Goal: Transaction & Acquisition: Purchase product/service

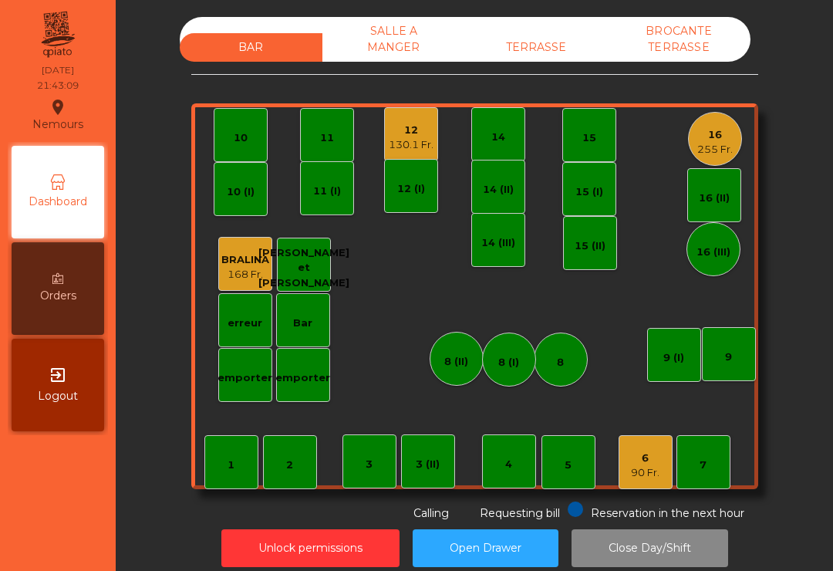
click at [548, 60] on div "TERRASSE" at bounding box center [536, 47] width 143 height 29
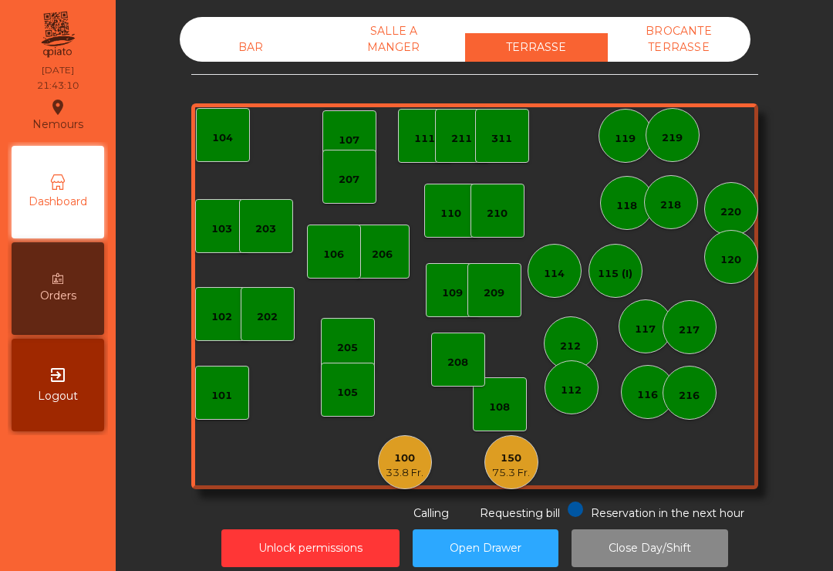
click at [460, 352] on div "208" at bounding box center [457, 360] width 21 height 22
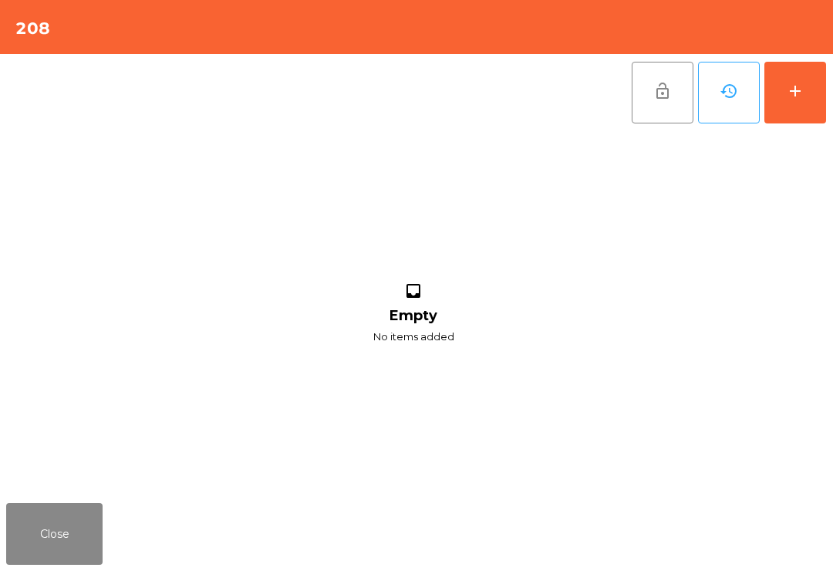
click at [795, 97] on div "add" at bounding box center [795, 91] width 19 height 19
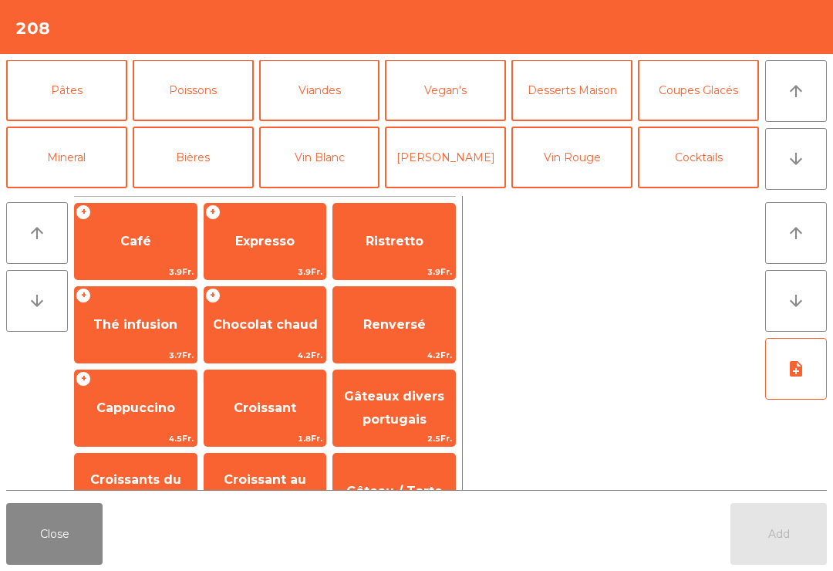
scroll to position [67, 0]
click at [198, 167] on button "Bières" at bounding box center [193, 158] width 121 height 62
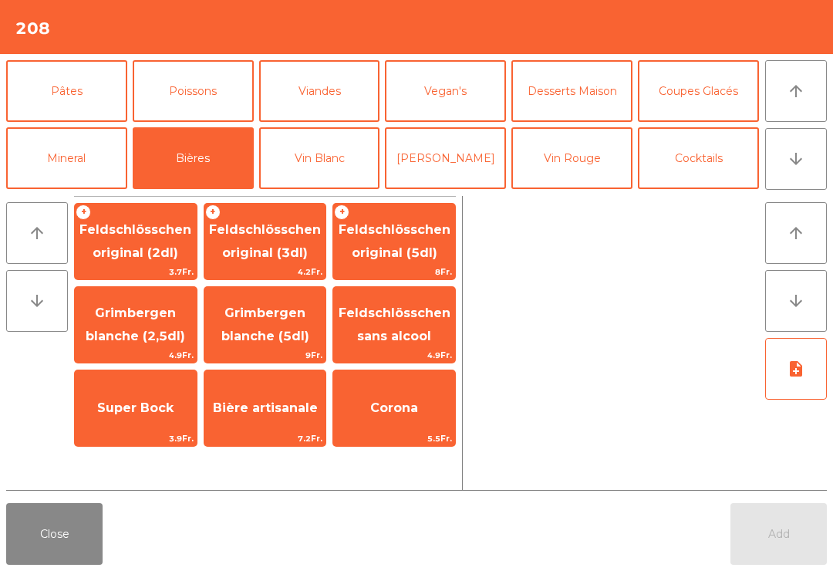
click at [269, 244] on span "Feldschlösschen original (3dl)" at bounding box center [265, 241] width 112 height 38
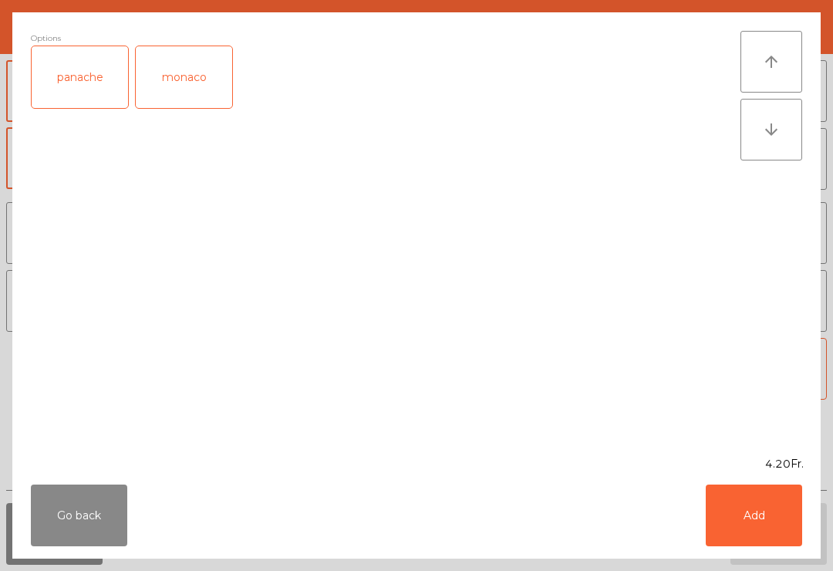
click at [112, 85] on div "panache" at bounding box center [80, 77] width 96 height 62
click at [757, 511] on button "Add" at bounding box center [754, 515] width 96 height 62
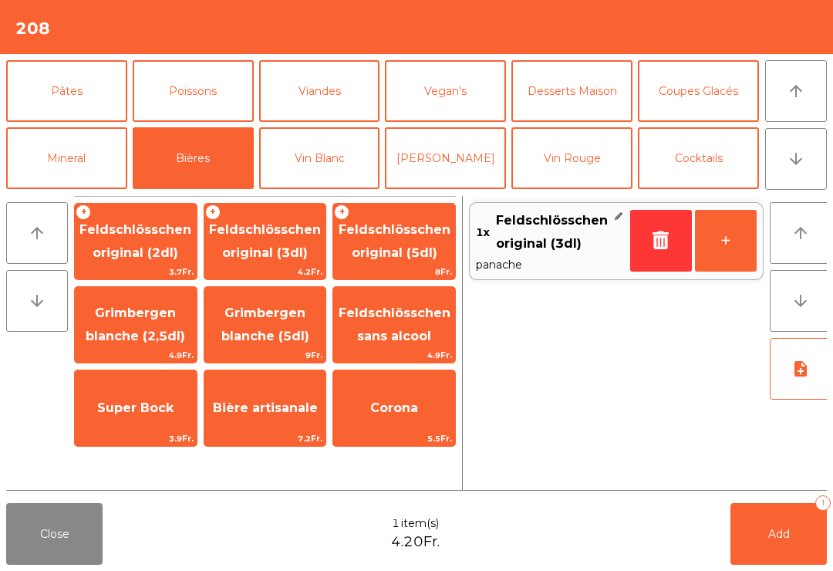
click at [731, 238] on button "+" at bounding box center [726, 241] width 62 height 62
click at [258, 247] on span "Feldschlösschen original (3dl)" at bounding box center [265, 241] width 112 height 38
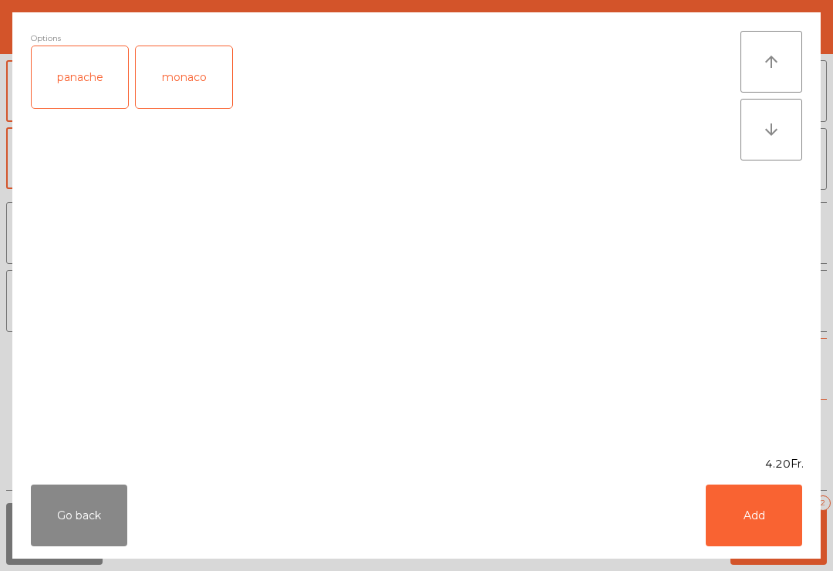
click at [760, 516] on button "Add" at bounding box center [754, 515] width 96 height 62
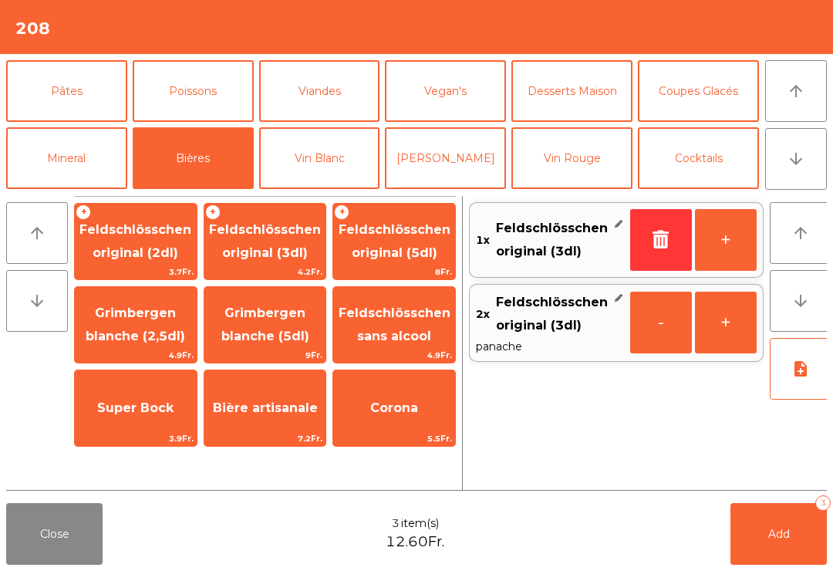
click at [759, 515] on button "Add 3" at bounding box center [778, 534] width 96 height 62
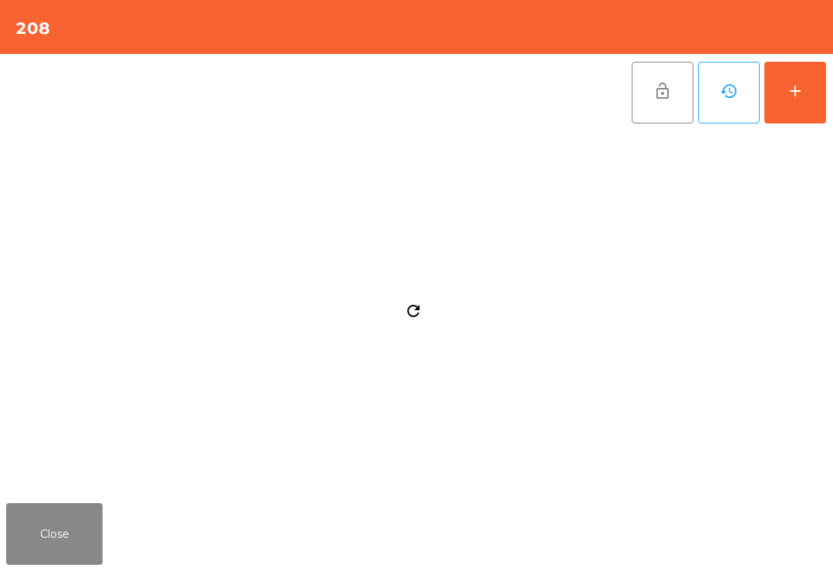
click at [806, 116] on button "add" at bounding box center [795, 93] width 62 height 62
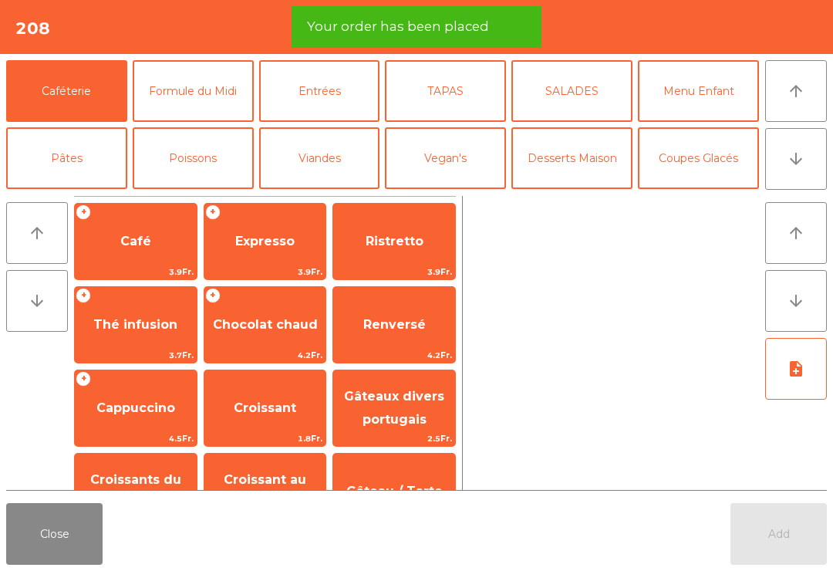
click at [795, 171] on button "arrow_downward" at bounding box center [796, 159] width 62 height 62
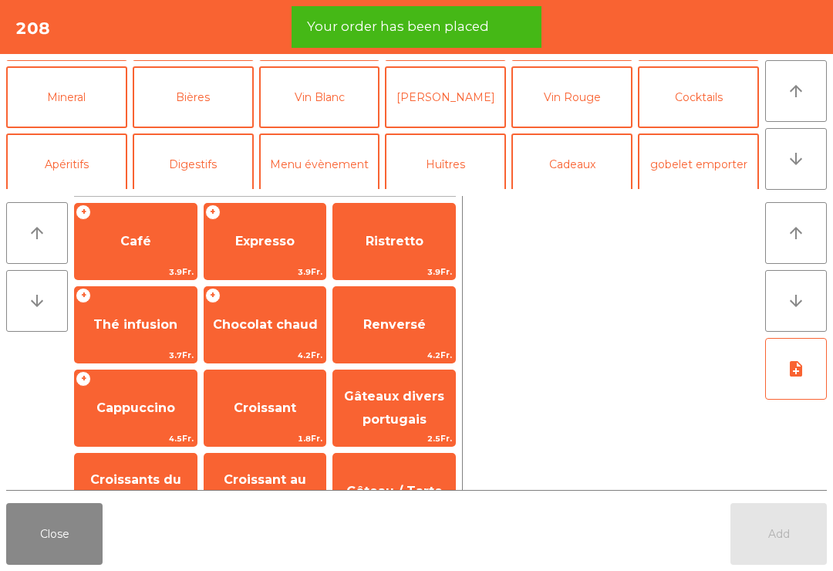
scroll to position [134, 0]
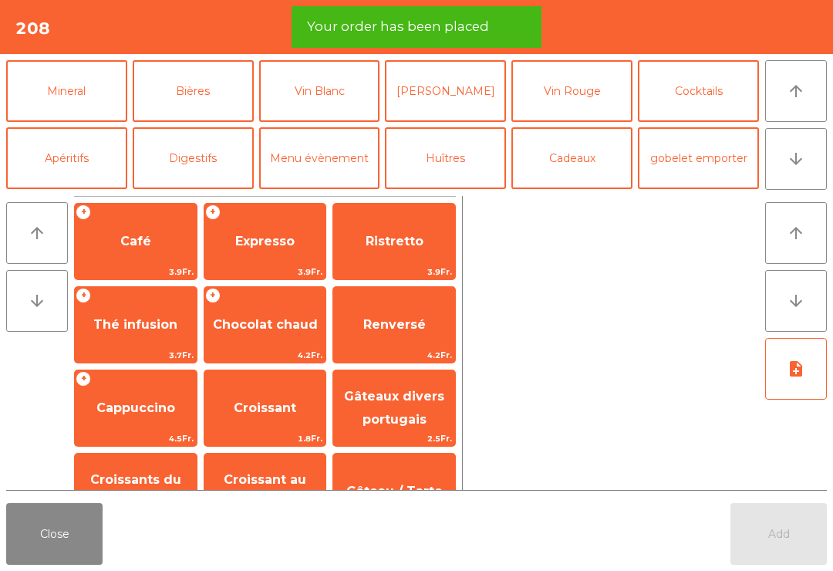
click at [201, 99] on button "Bières" at bounding box center [193, 91] width 121 height 62
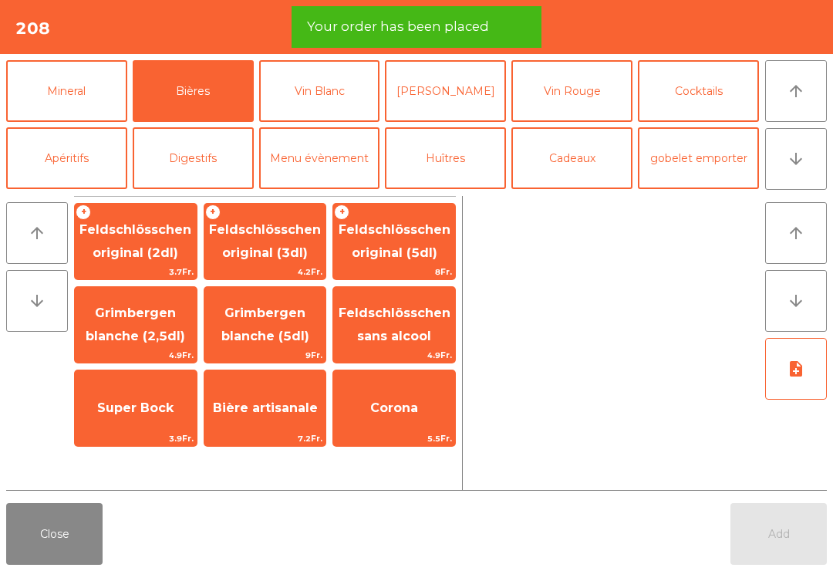
click at [278, 251] on span "Feldschlösschen original (3dl)" at bounding box center [265, 241] width 112 height 38
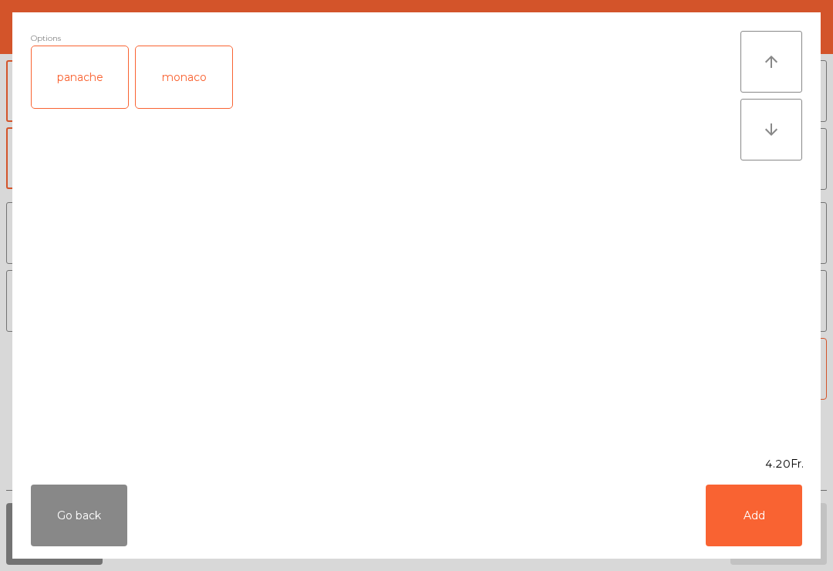
click at [750, 509] on button "Add" at bounding box center [754, 515] width 96 height 62
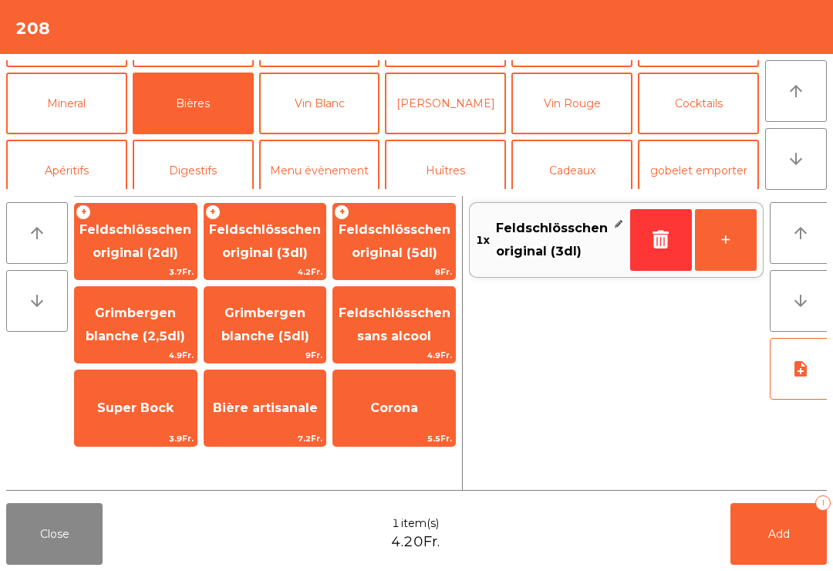
scroll to position [121, 0]
click at [94, 147] on button "Apéritifs" at bounding box center [66, 171] width 121 height 62
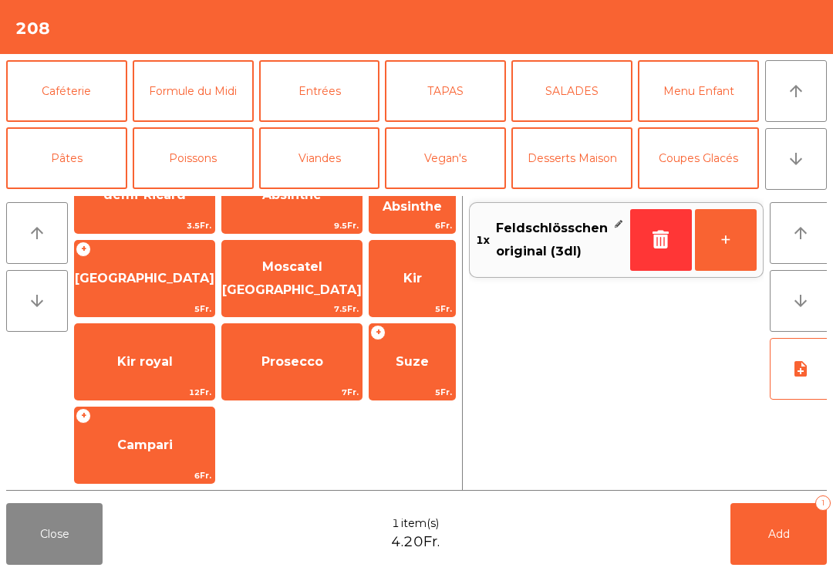
scroll to position [99, 0]
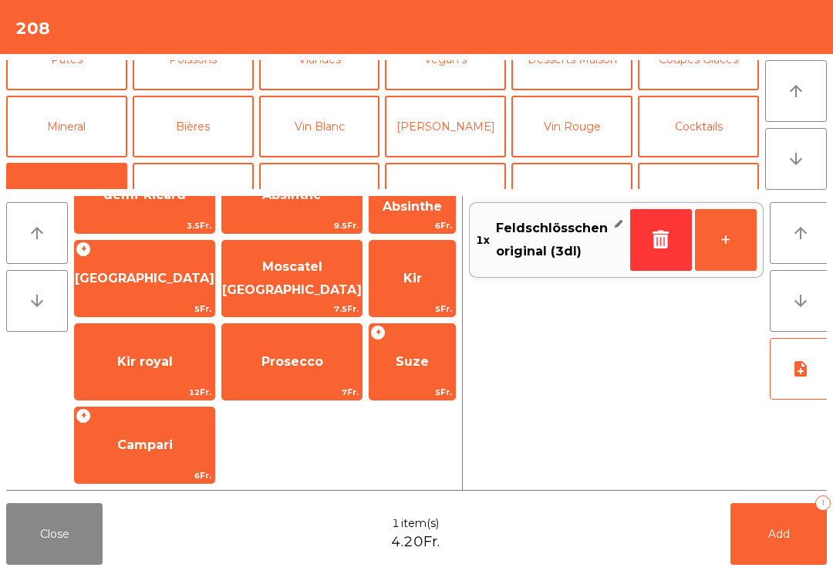
click at [66, 144] on button "Mineral" at bounding box center [66, 127] width 121 height 62
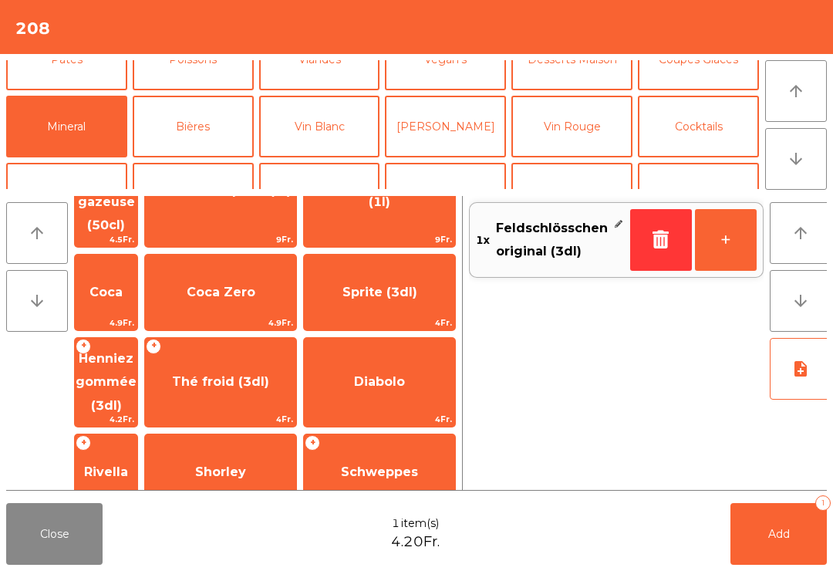
scroll to position [168, 0]
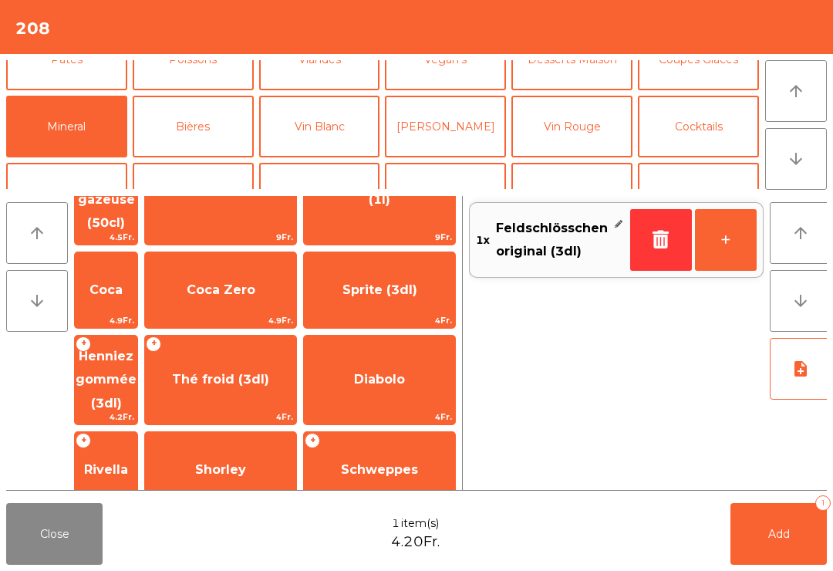
click at [269, 372] on span "Thé froid (3dl)" at bounding box center [220, 379] width 97 height 15
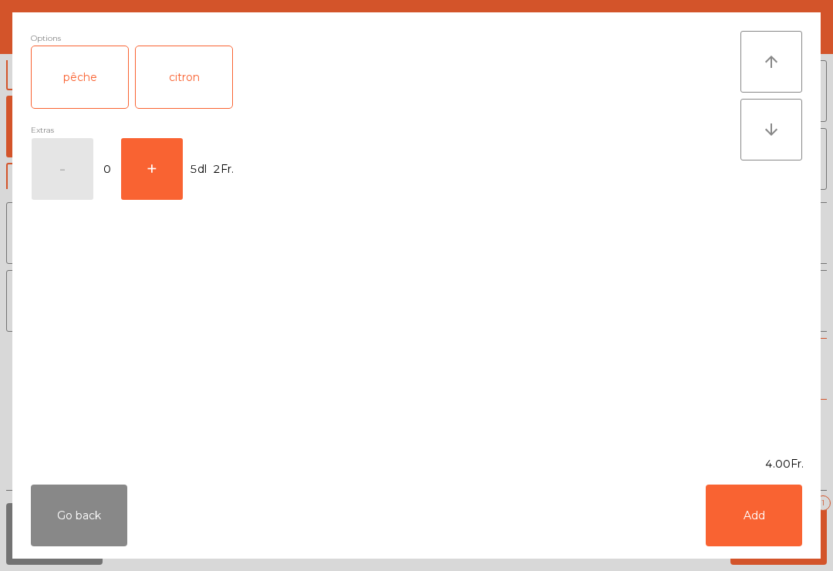
click at [768, 521] on button "Add" at bounding box center [754, 515] width 96 height 62
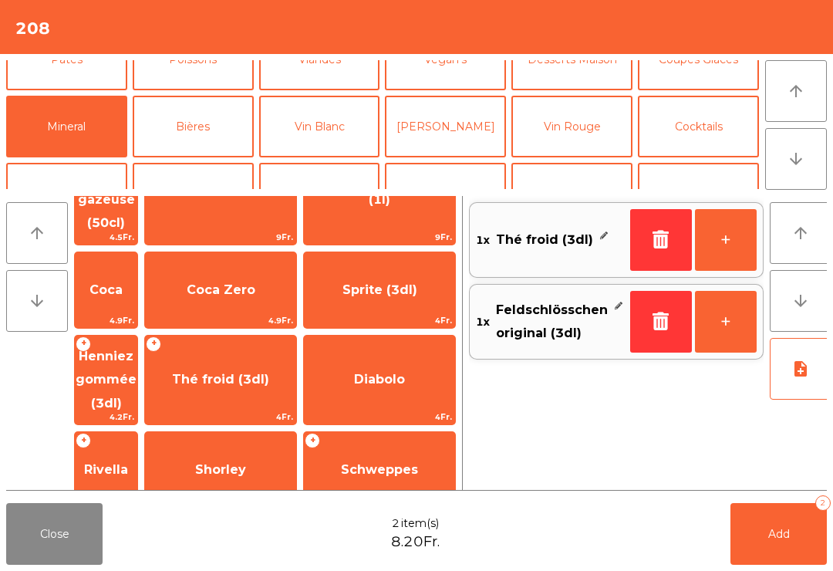
click at [768, 520] on button "Add 2" at bounding box center [778, 534] width 96 height 62
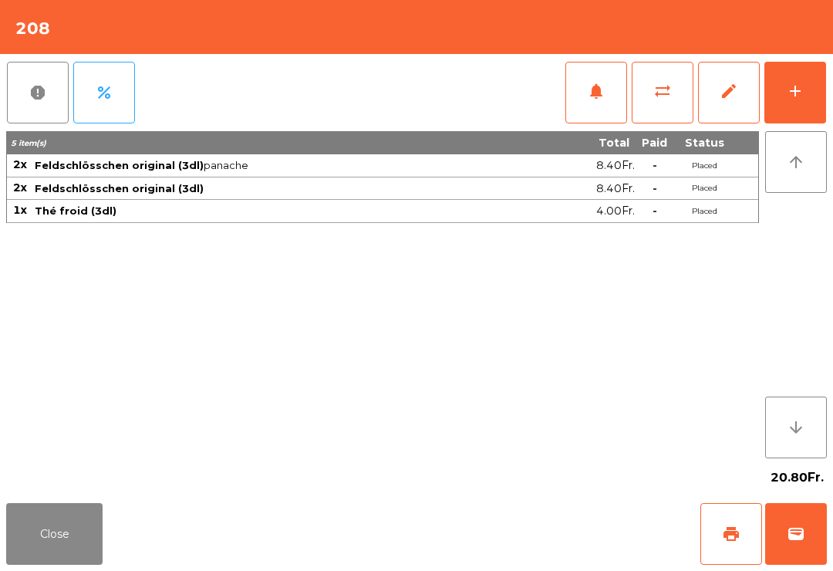
click at [77, 555] on button "Close" at bounding box center [54, 534] width 96 height 62
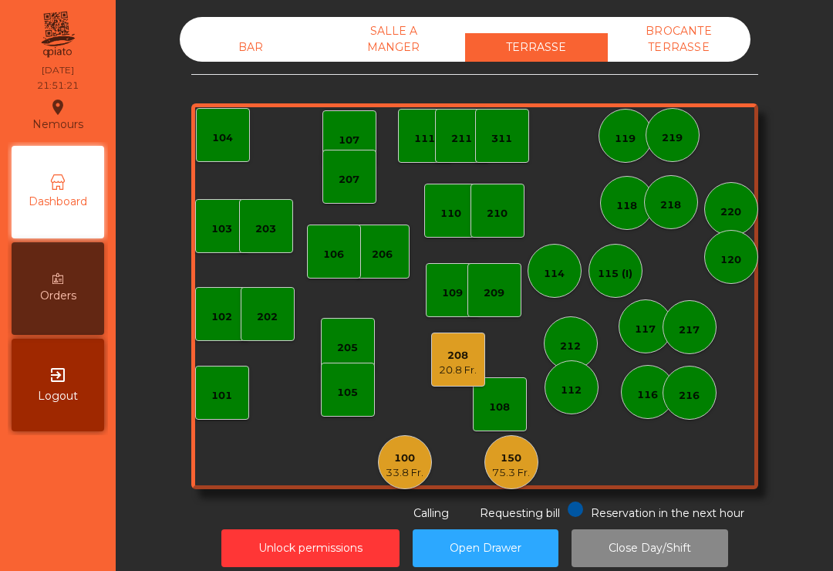
click at [242, 57] on div "BAR" at bounding box center [251, 47] width 143 height 29
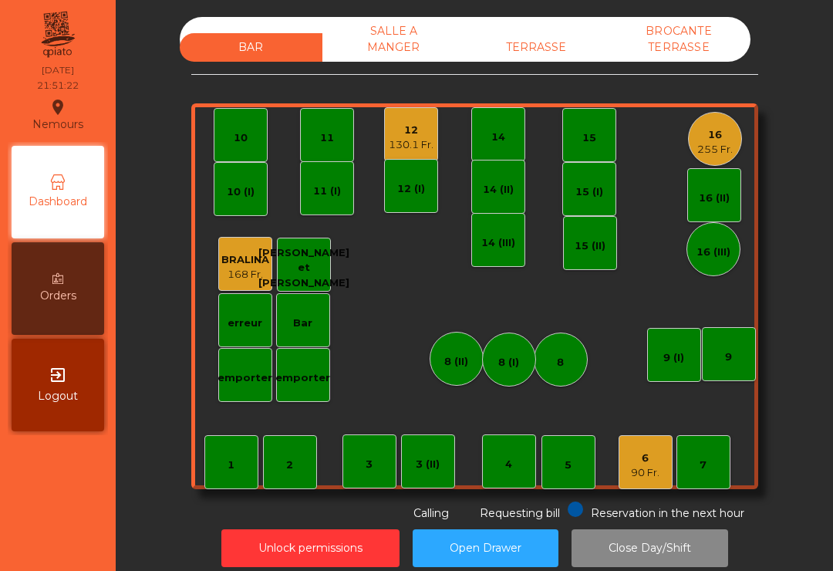
click at [407, 152] on div "12 130.1 Fr." at bounding box center [411, 134] width 54 height 54
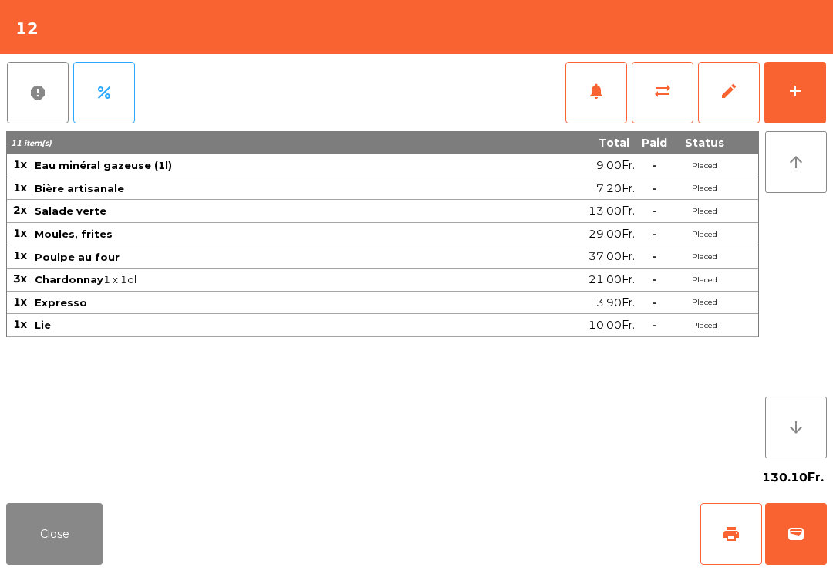
click at [740, 532] on span "print" at bounding box center [731, 533] width 19 height 19
click at [66, 531] on button "Close" at bounding box center [54, 534] width 96 height 62
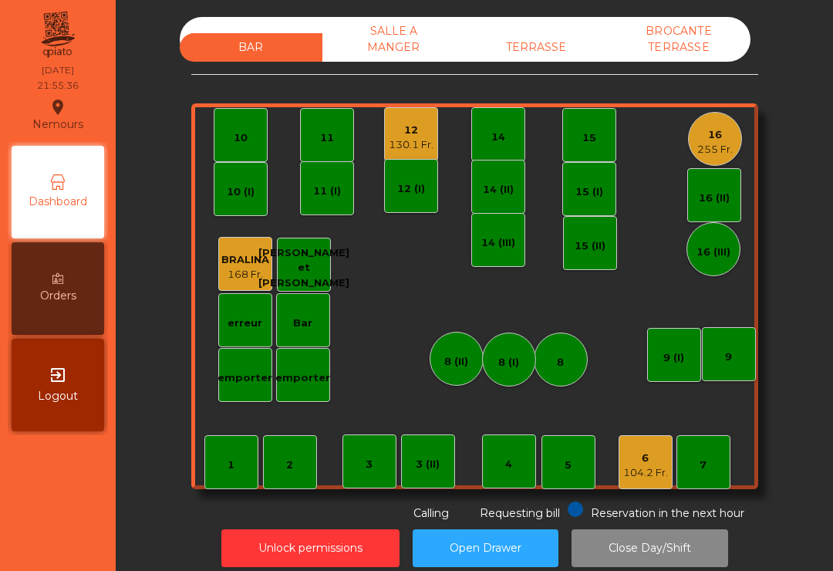
click at [540, 39] on div "TERRASSE" at bounding box center [536, 47] width 143 height 29
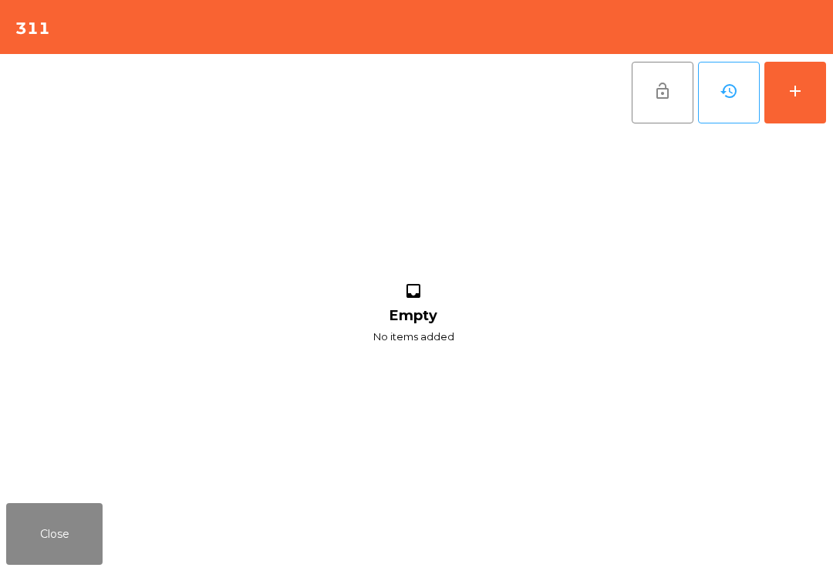
click at [822, 77] on button "add" at bounding box center [795, 93] width 62 height 62
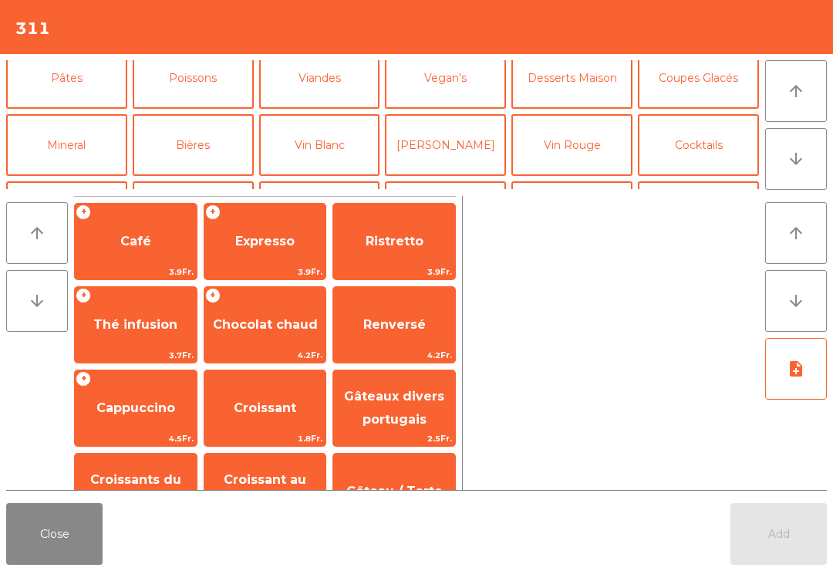
scroll to position [86, 0]
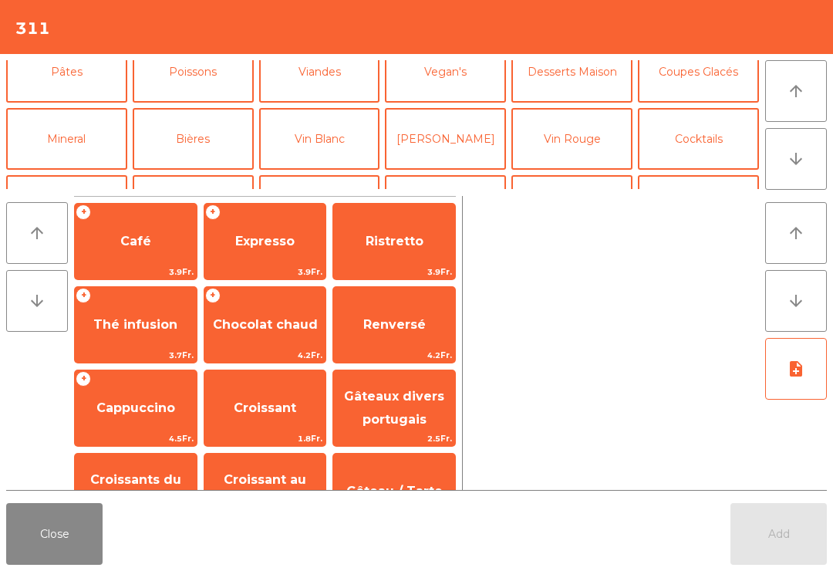
click at [192, 123] on button "Bières" at bounding box center [193, 139] width 121 height 62
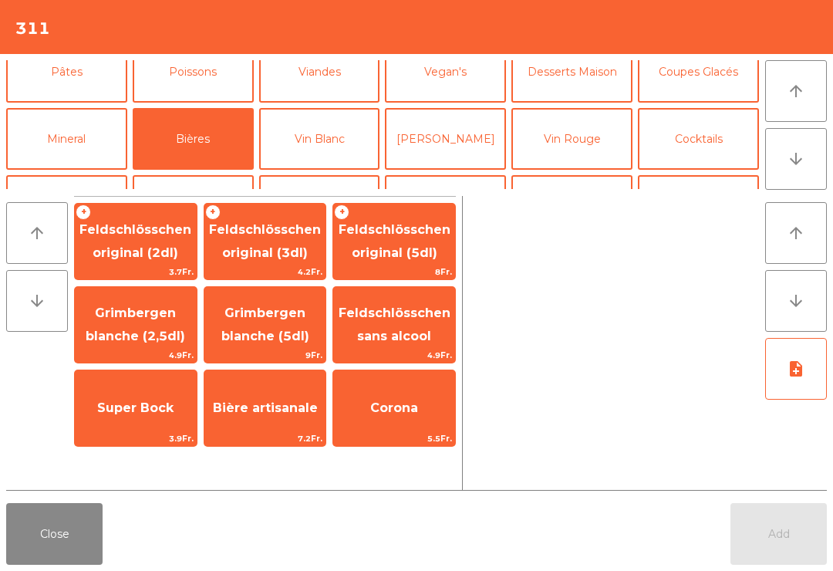
click at [268, 229] on span "Feldschlösschen original (3dl)" at bounding box center [265, 241] width 112 height 38
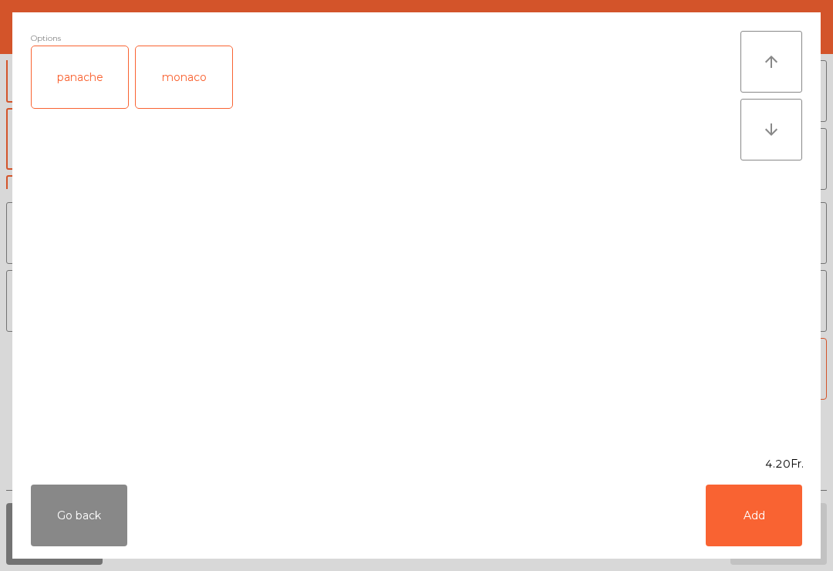
click at [760, 514] on button "Add" at bounding box center [754, 515] width 96 height 62
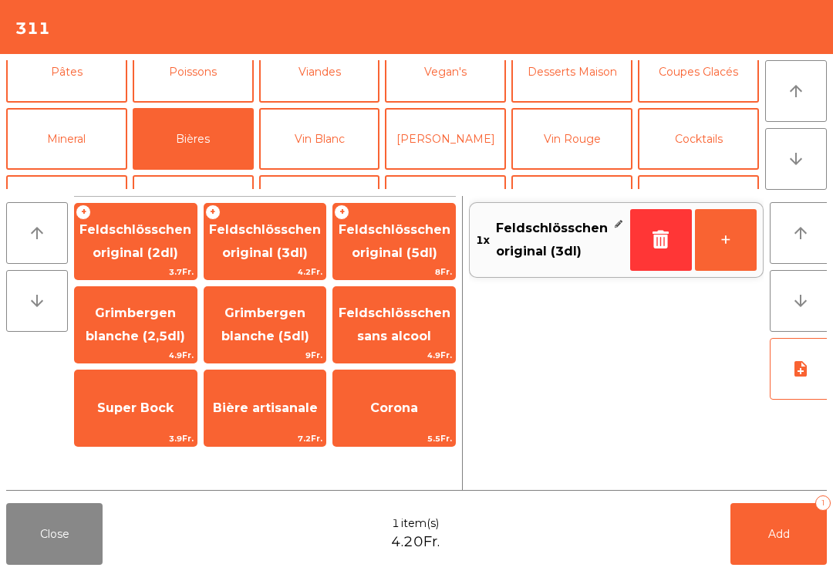
click at [718, 244] on button "+" at bounding box center [726, 240] width 62 height 62
click at [717, 244] on button "+" at bounding box center [726, 240] width 62 height 62
click at [716, 241] on button "+" at bounding box center [726, 240] width 62 height 62
click at [93, 129] on button "Mineral" at bounding box center [66, 139] width 121 height 62
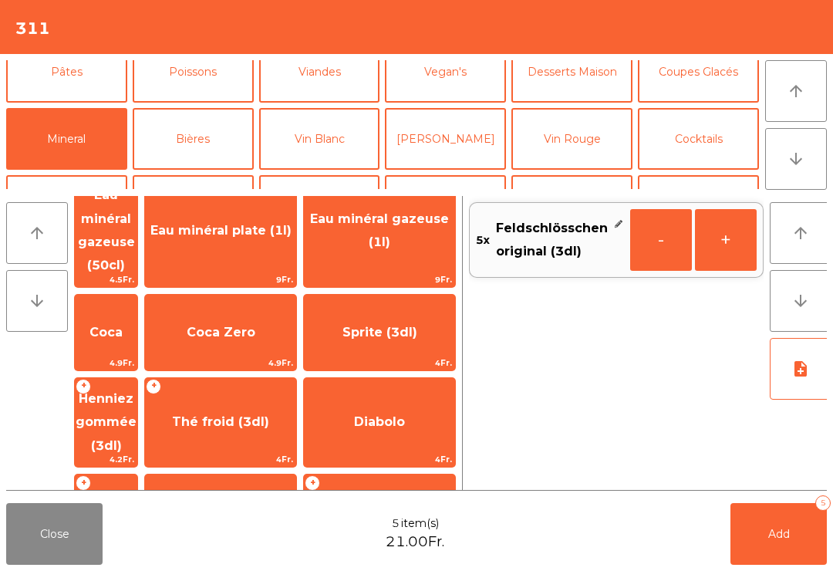
scroll to position [127, 0]
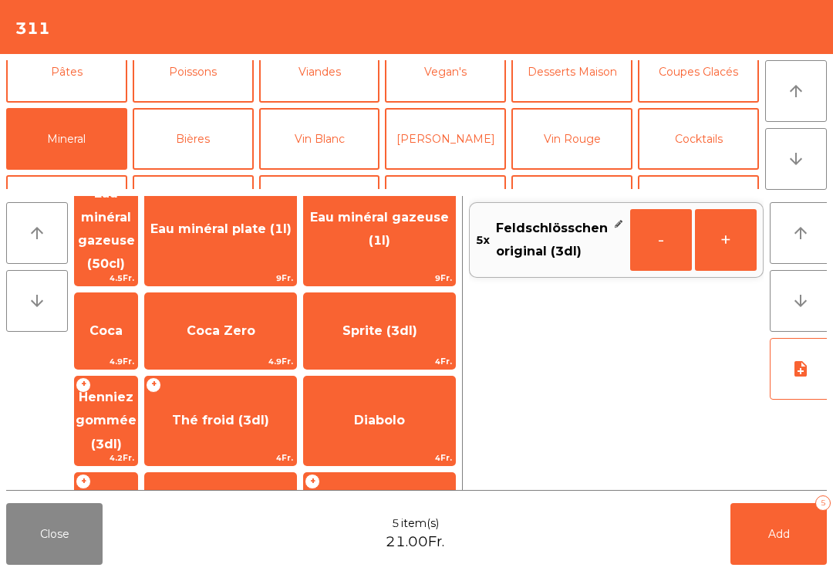
click at [264, 400] on span "Thé froid (3dl)" at bounding box center [220, 421] width 151 height 42
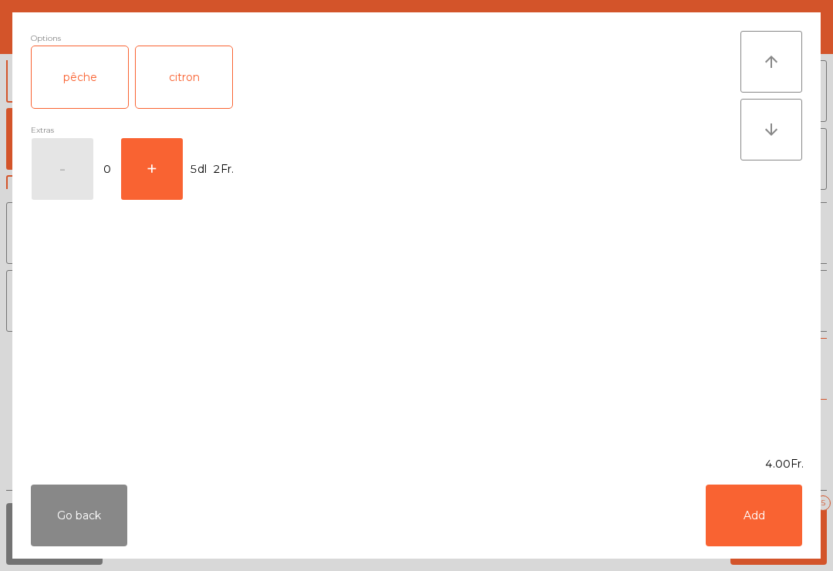
click at [781, 525] on button "Add" at bounding box center [754, 515] width 96 height 62
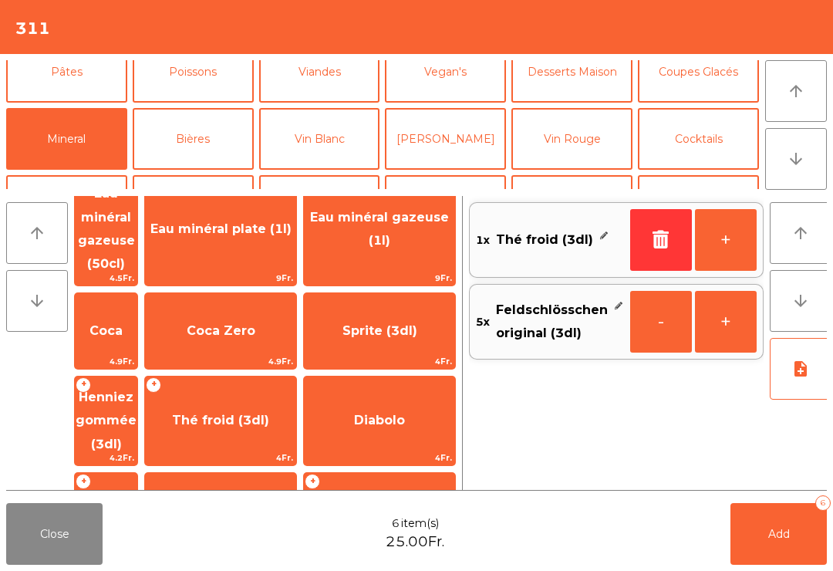
click at [780, 524] on button "Add 6" at bounding box center [778, 534] width 96 height 62
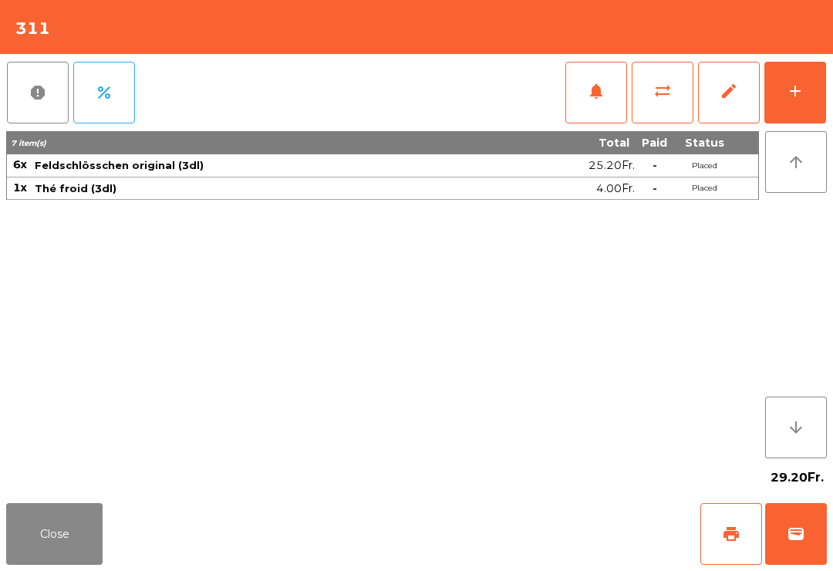
click at [818, 66] on button "add" at bounding box center [795, 93] width 62 height 62
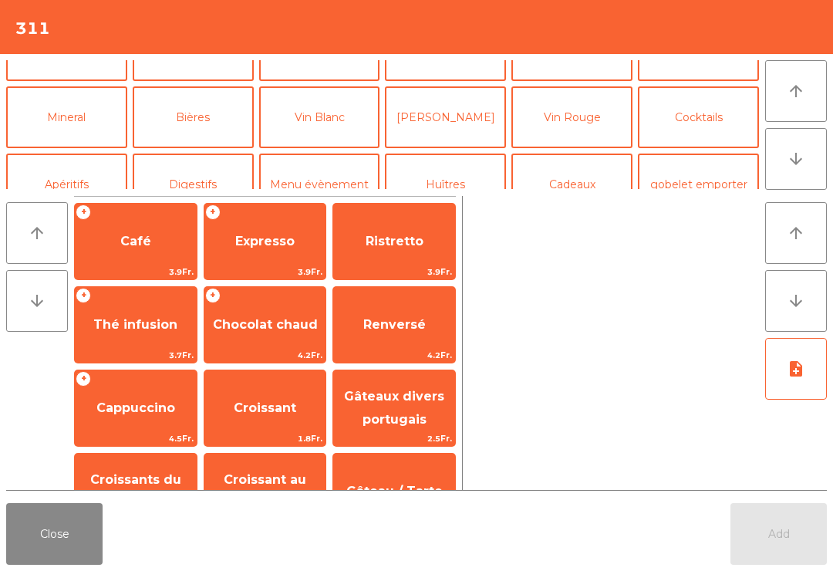
scroll to position [111, 0]
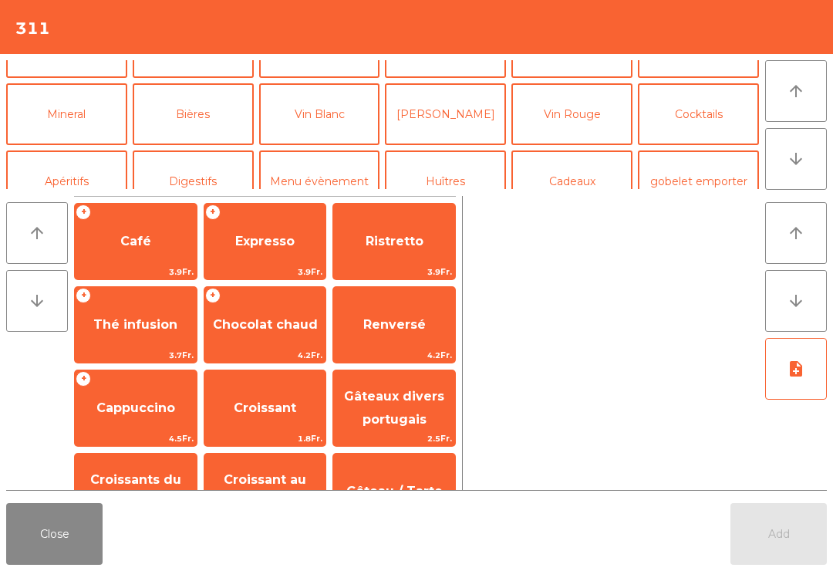
click at [73, 130] on button "Mineral" at bounding box center [66, 114] width 121 height 62
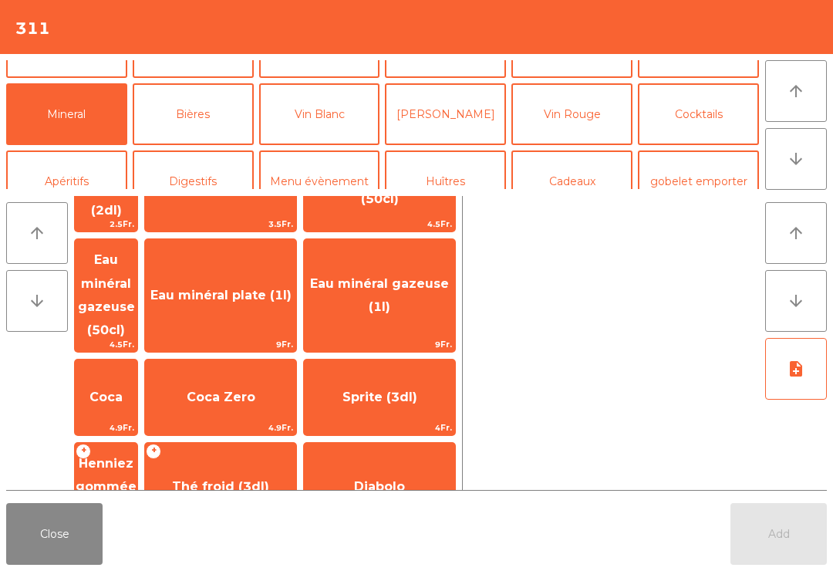
scroll to position [93, 0]
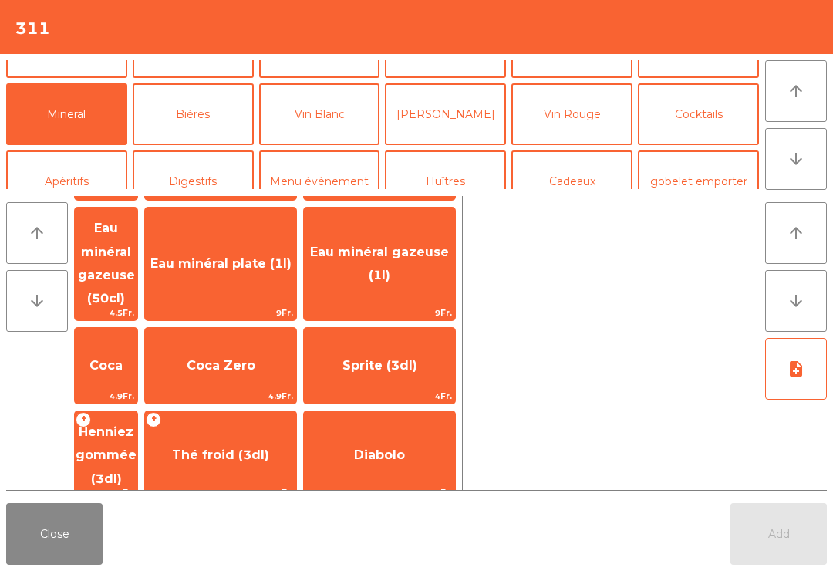
click at [258, 447] on span "Thé froid (3dl)" at bounding box center [220, 454] width 97 height 15
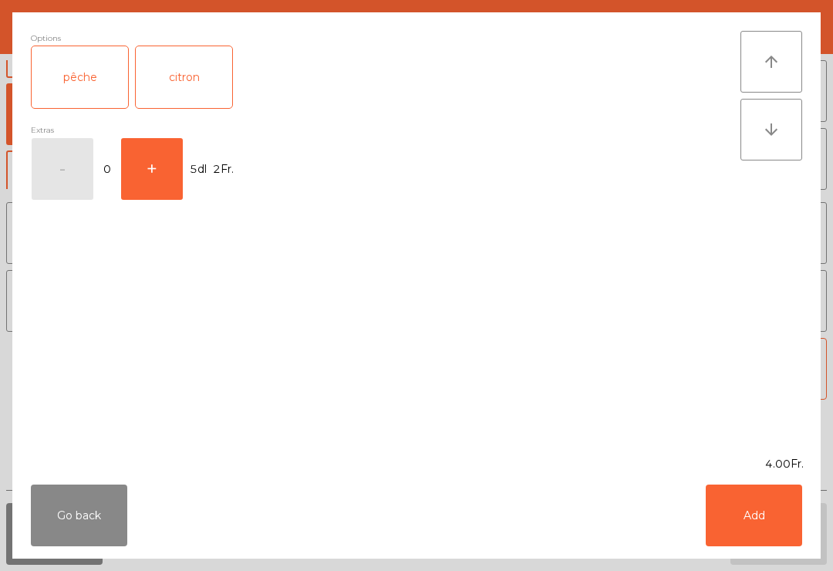
click at [731, 503] on button "Add" at bounding box center [754, 515] width 96 height 62
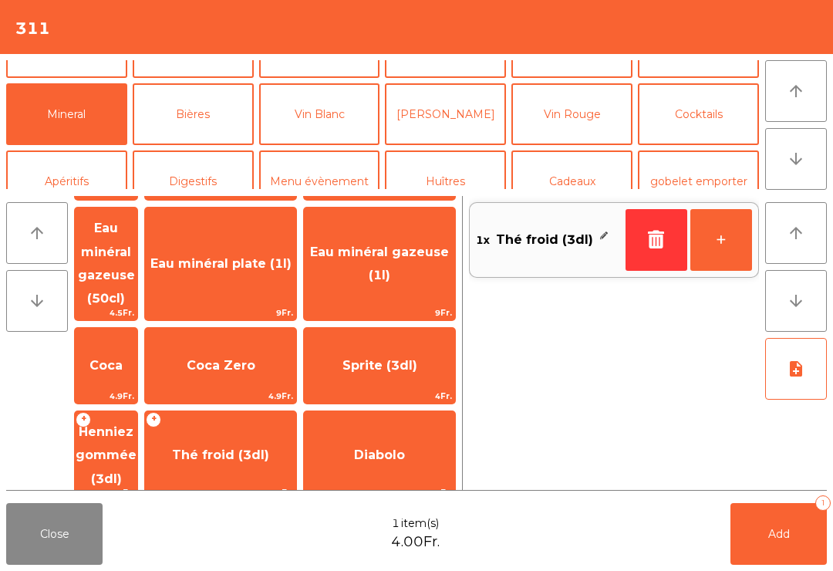
click at [203, 113] on button "Bières" at bounding box center [193, 114] width 121 height 62
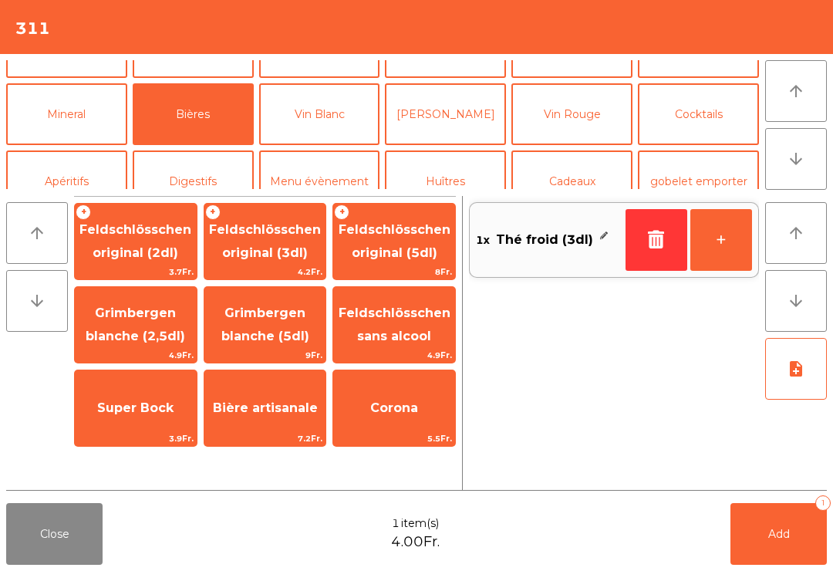
click at [275, 265] on span "4.2Fr." at bounding box center [265, 272] width 122 height 15
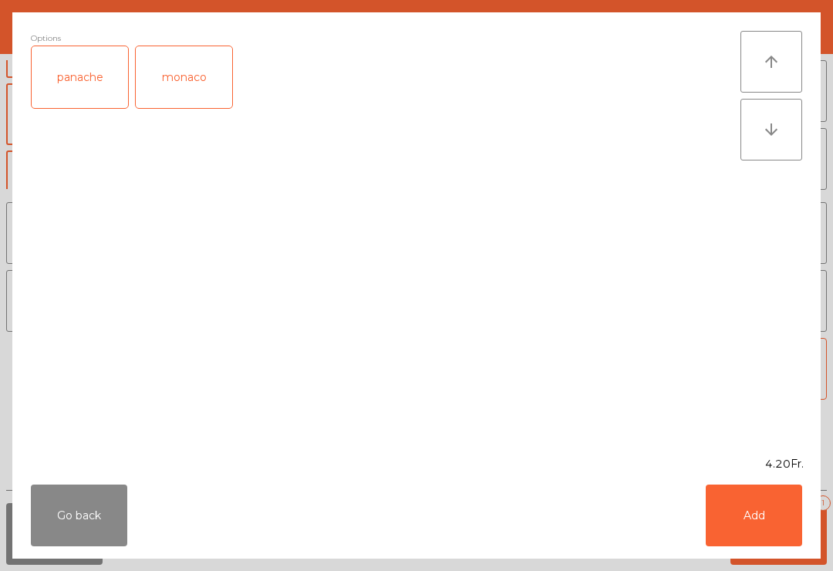
click at [770, 531] on button "Add" at bounding box center [754, 515] width 96 height 62
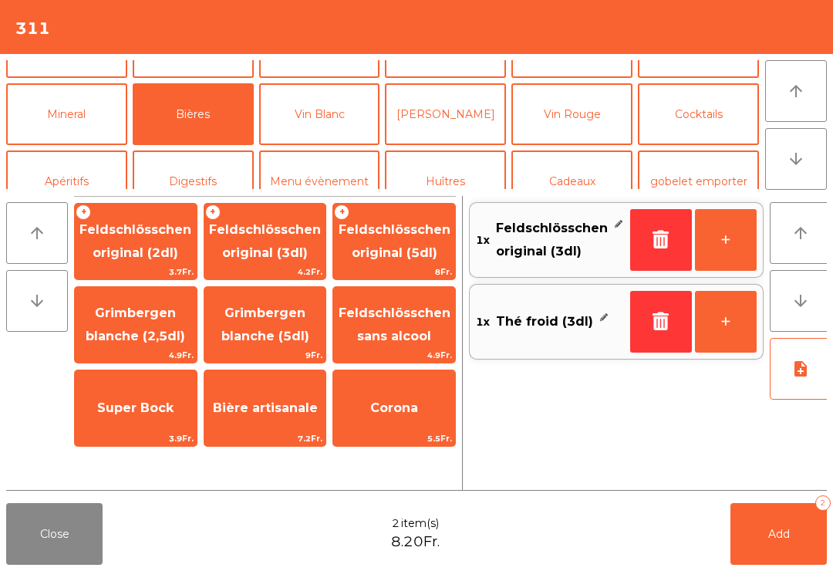
click at [770, 531] on span "Add" at bounding box center [779, 534] width 22 height 14
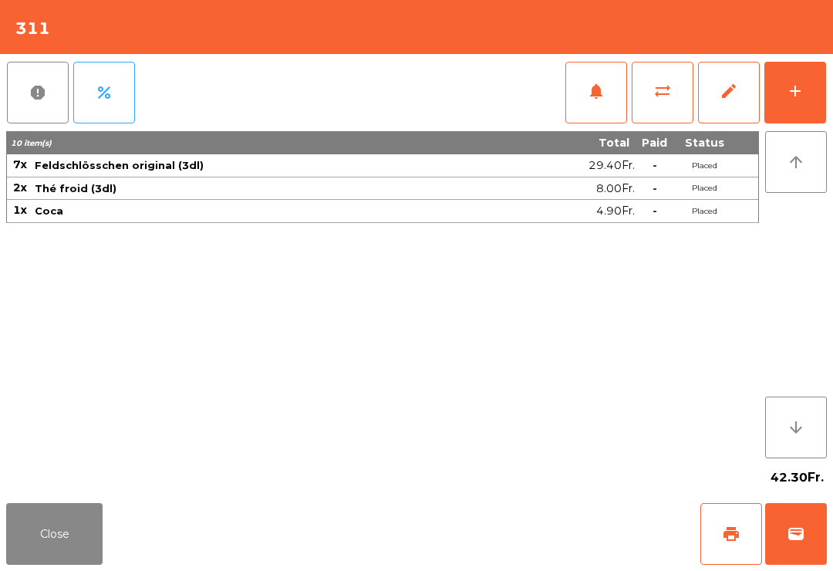
click at [113, 566] on div "Close print wallet" at bounding box center [416, 534] width 833 height 74
click at [94, 524] on button "Close" at bounding box center [54, 534] width 96 height 62
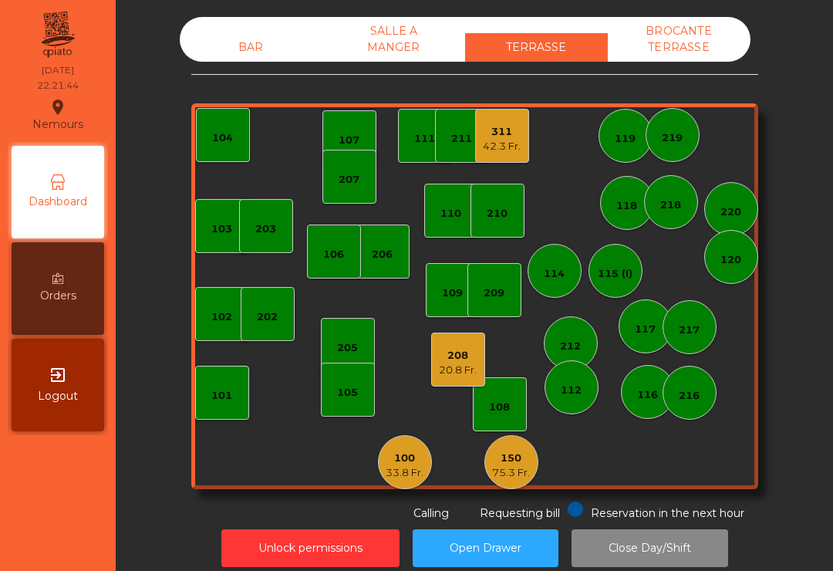
click at [426, 445] on div "100 33.8 Fr." at bounding box center [405, 462] width 54 height 54
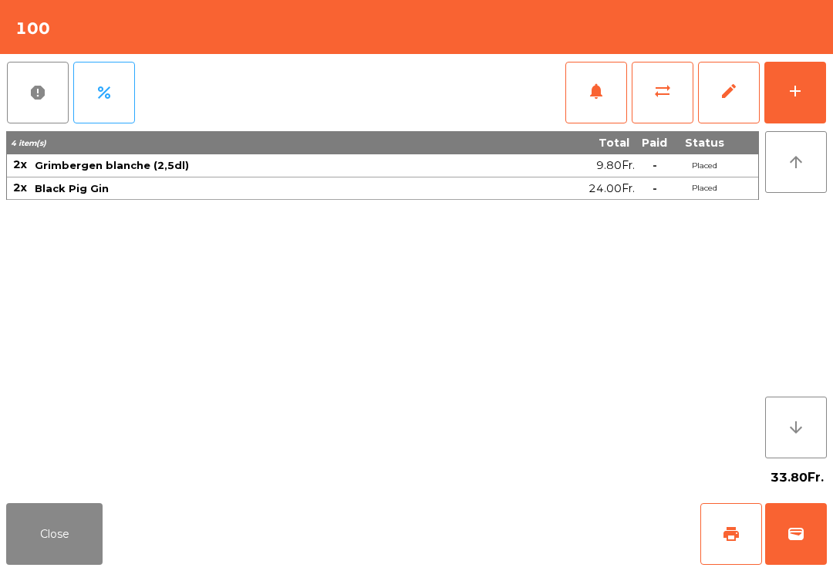
click at [809, 107] on button "add" at bounding box center [795, 93] width 62 height 62
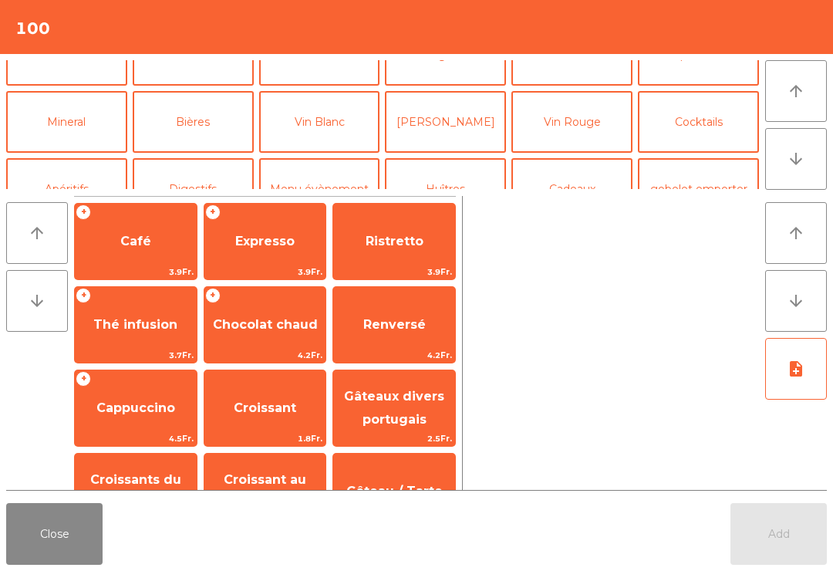
scroll to position [128, 0]
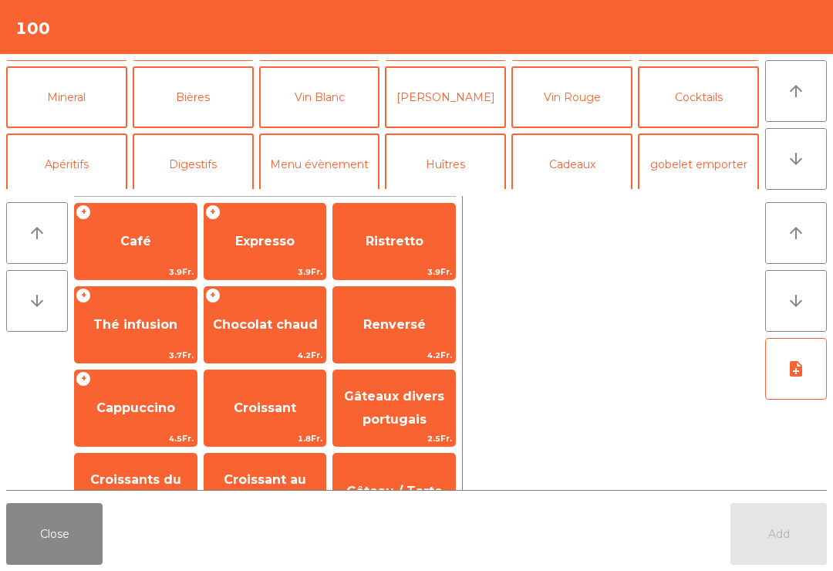
click at [204, 96] on button "Bières" at bounding box center [193, 97] width 121 height 62
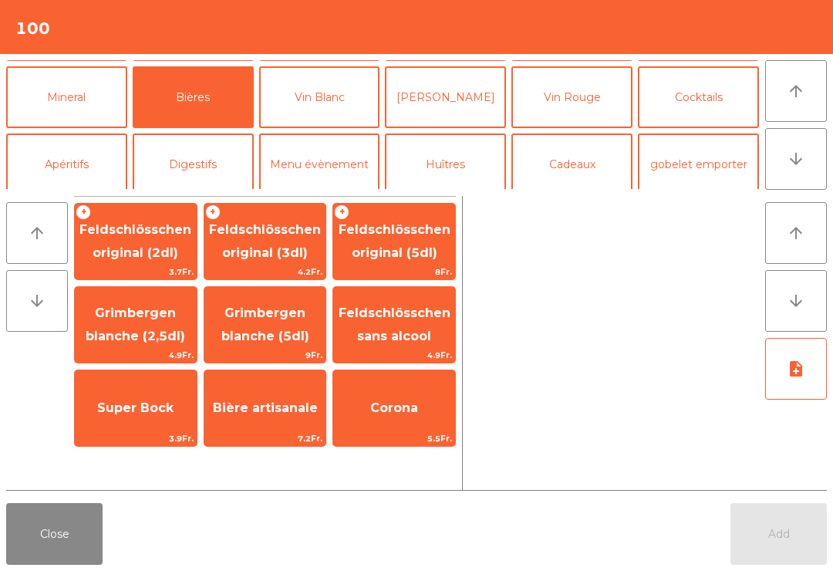
click at [152, 328] on span "Grimbergen blanche (2,5dl)" at bounding box center [135, 324] width 99 height 38
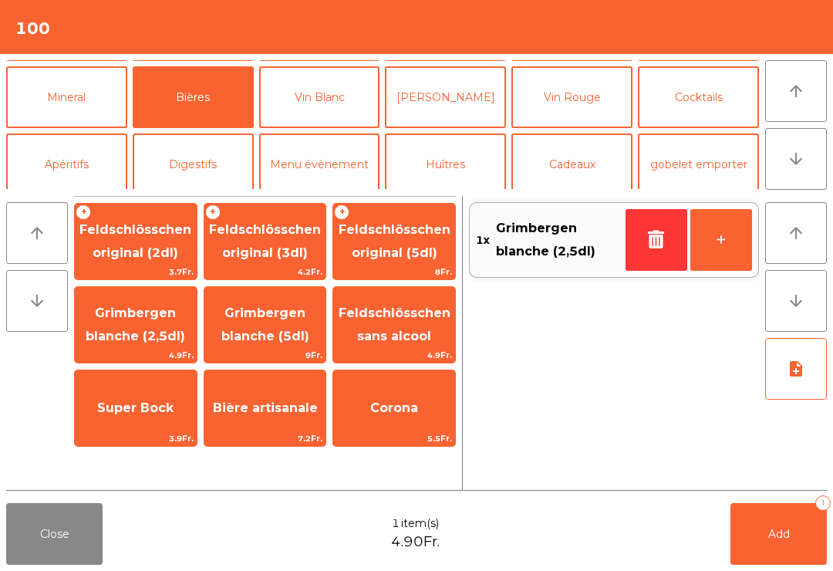
click at [730, 248] on button "+" at bounding box center [721, 240] width 62 height 62
click at [774, 505] on button "Add 2" at bounding box center [778, 534] width 96 height 62
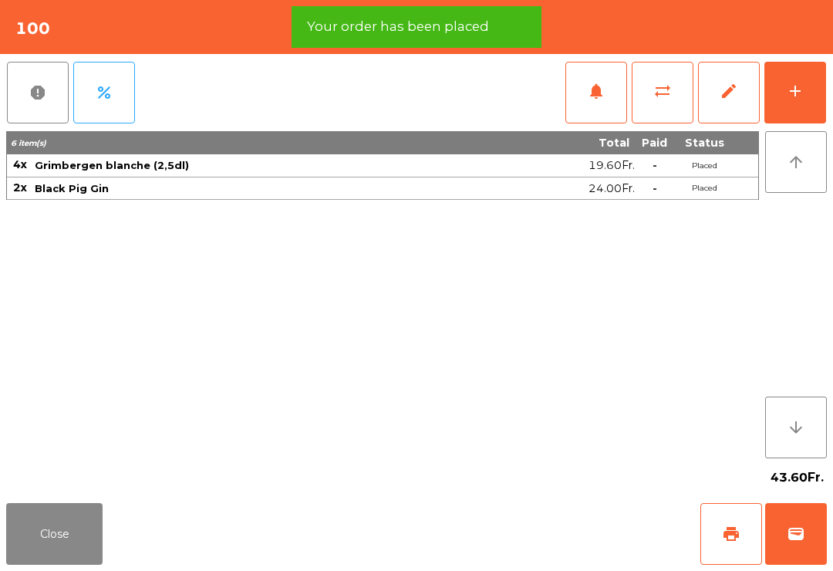
click at [743, 537] on button "print" at bounding box center [731, 534] width 62 height 62
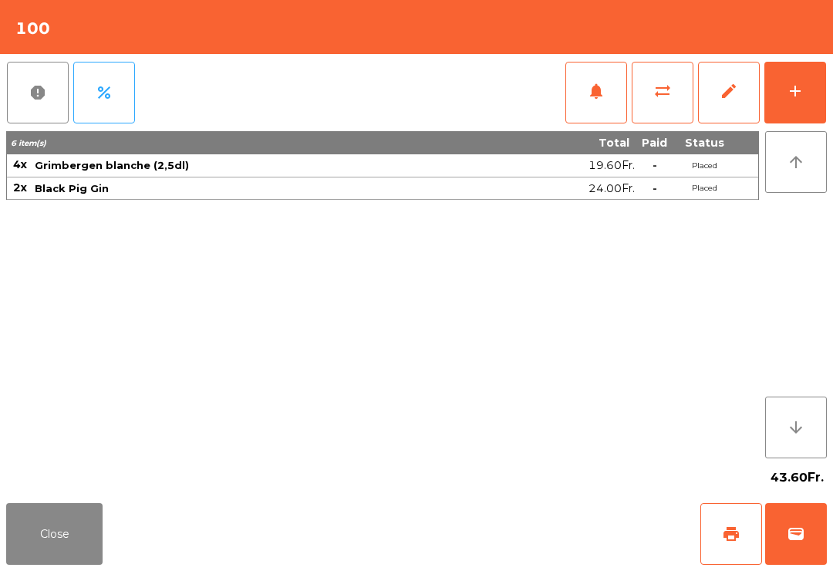
click at [26, 528] on button "Close" at bounding box center [54, 534] width 96 height 62
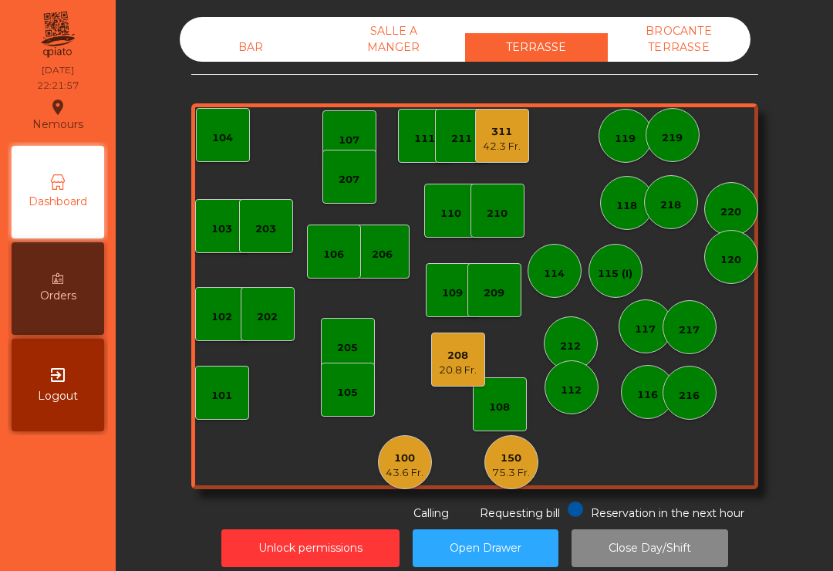
click at [261, 46] on div "BAR" at bounding box center [251, 47] width 143 height 29
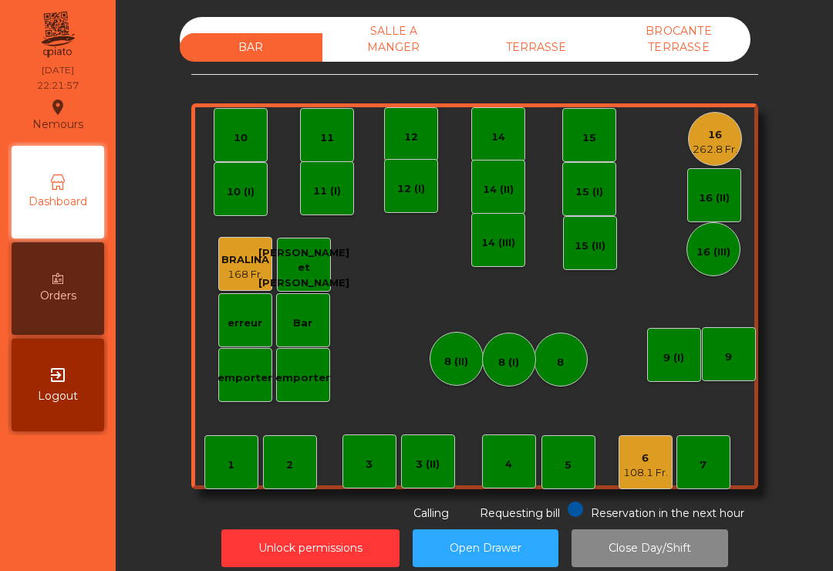
click at [727, 138] on div "16" at bounding box center [715, 134] width 45 height 15
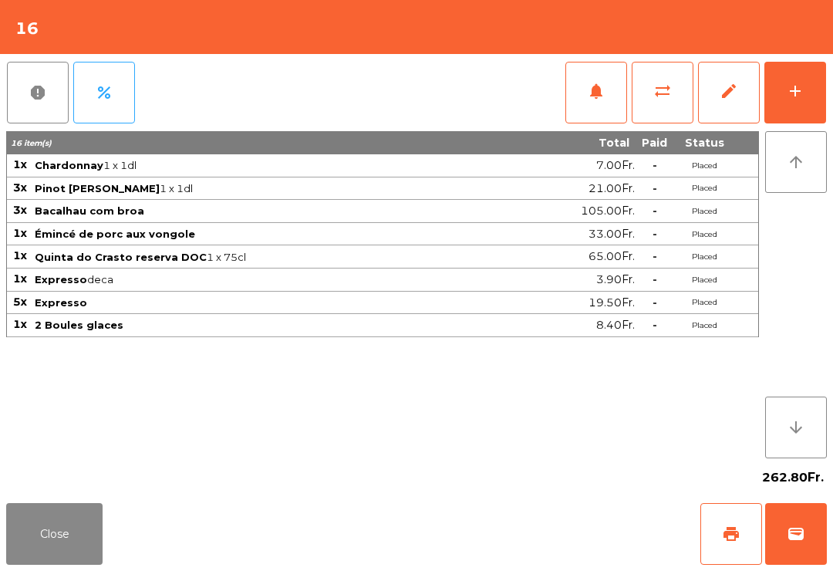
click at [734, 555] on button "print" at bounding box center [731, 534] width 62 height 62
click at [86, 535] on button "Close" at bounding box center [54, 534] width 96 height 62
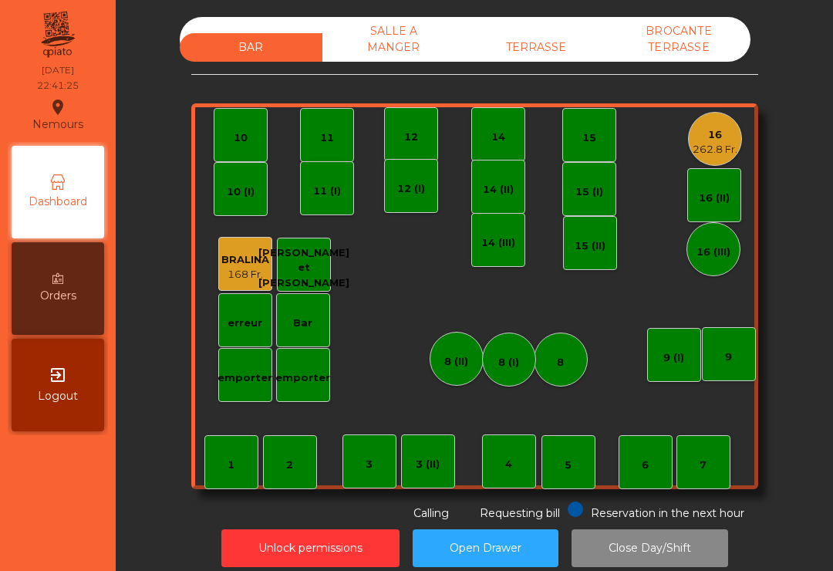
click at [548, 49] on div "TERRASSE" at bounding box center [536, 47] width 143 height 29
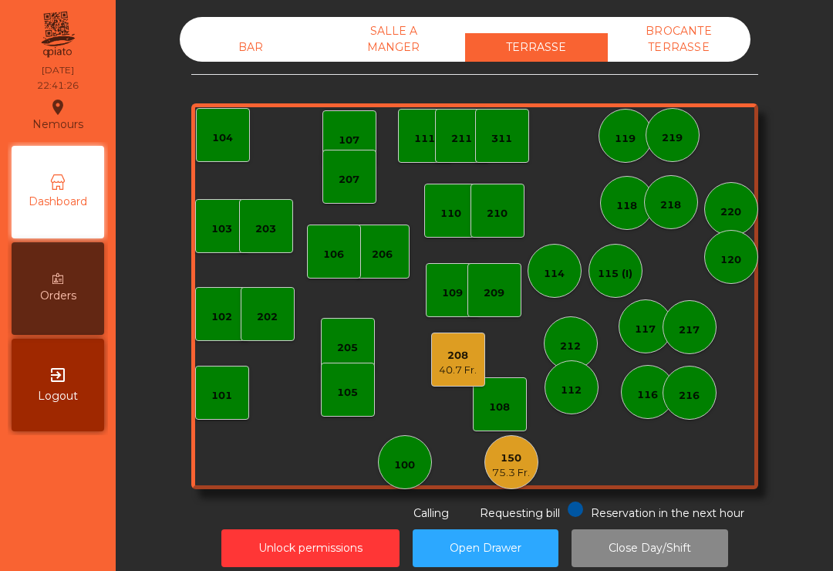
click at [453, 370] on div "40.7 Fr." at bounding box center [458, 369] width 38 height 15
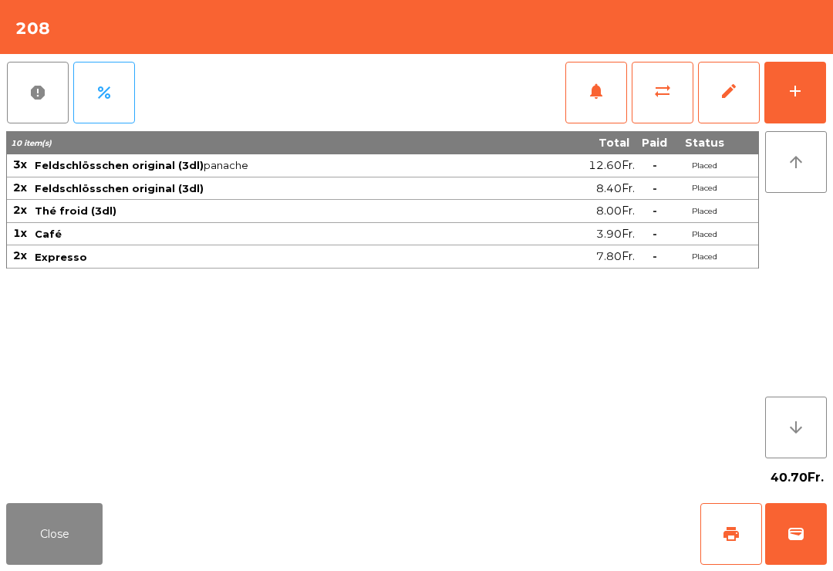
click at [743, 554] on button "print" at bounding box center [731, 534] width 62 height 62
click at [782, 564] on button "wallet" at bounding box center [796, 534] width 62 height 62
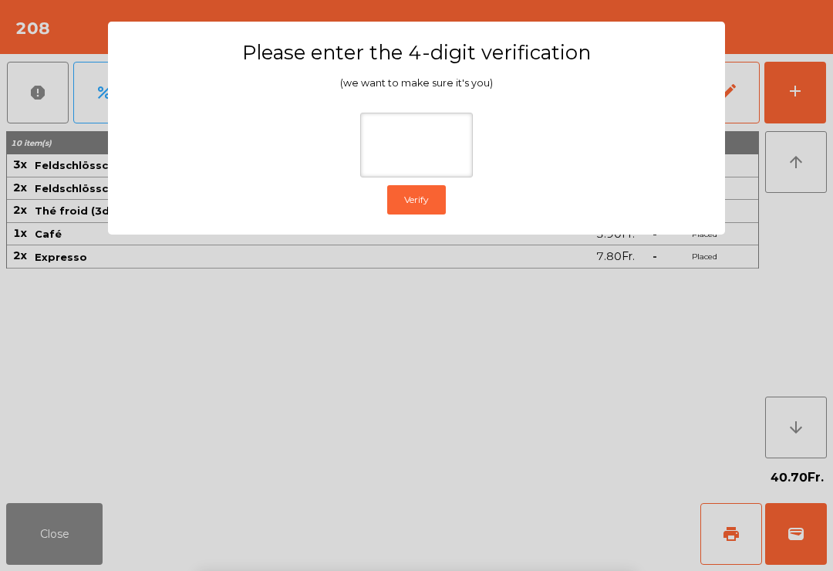
click at [800, 222] on ngb-modal-window "Please enter the 4-digit verification (we want to make sure it's you) Verify" at bounding box center [416, 285] width 791 height 571
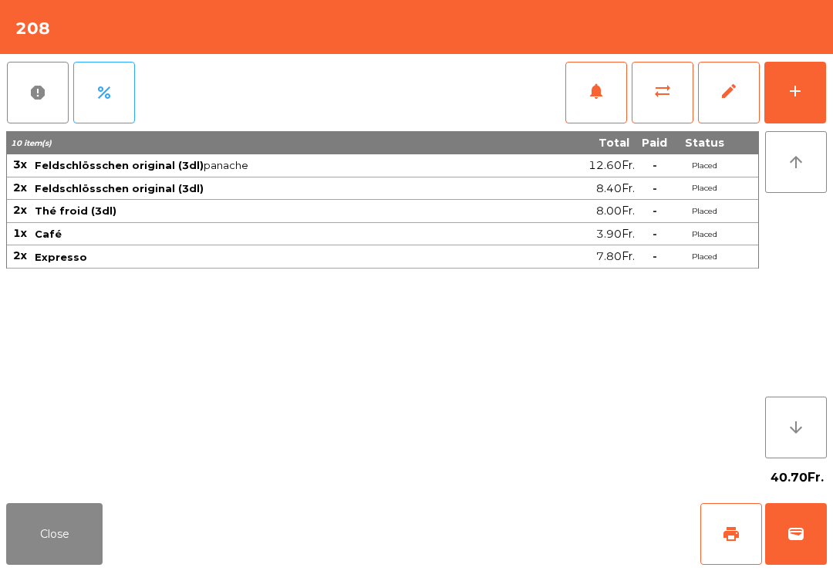
click at [797, 537] on span "wallet" at bounding box center [796, 533] width 19 height 19
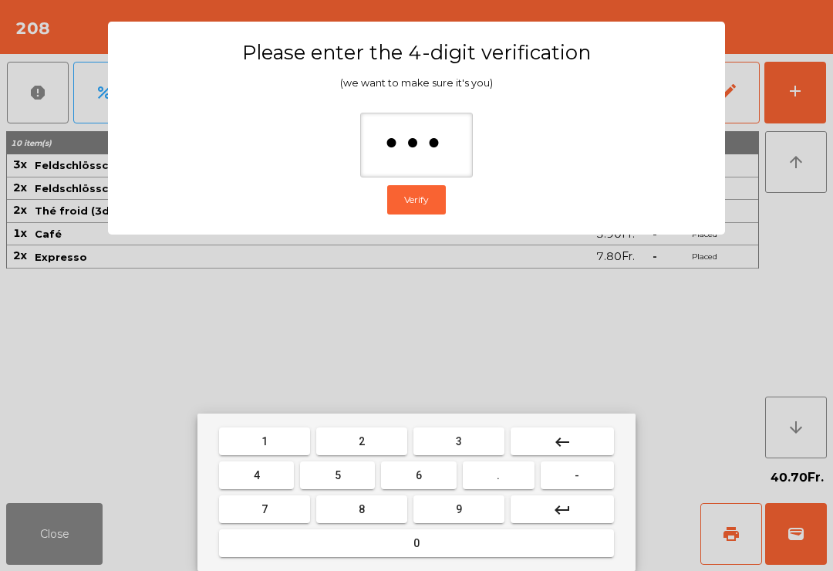
type input "****"
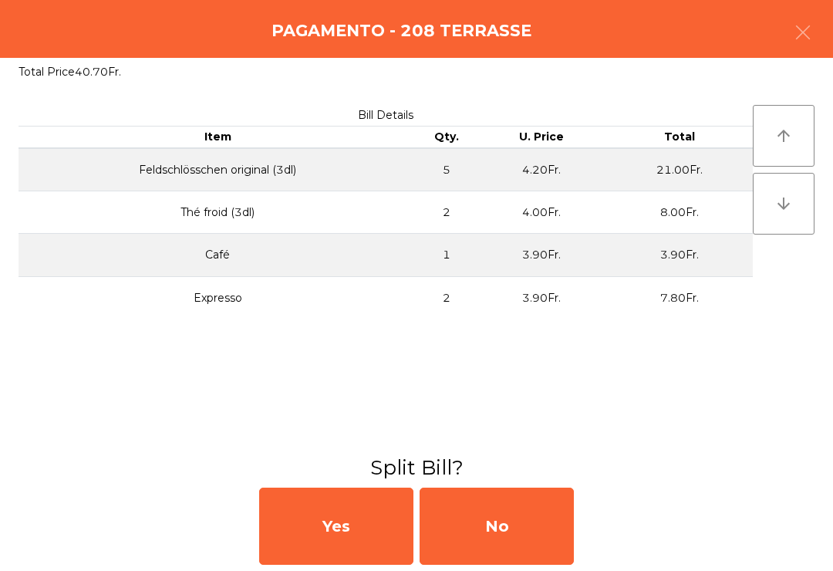
click at [477, 521] on div "No" at bounding box center [497, 525] width 154 height 77
click at [513, 542] on div "MB" at bounding box center [497, 525] width 154 height 77
click at [500, 539] on div "No" at bounding box center [497, 525] width 154 height 77
click at [505, 534] on div "No" at bounding box center [497, 525] width 154 height 77
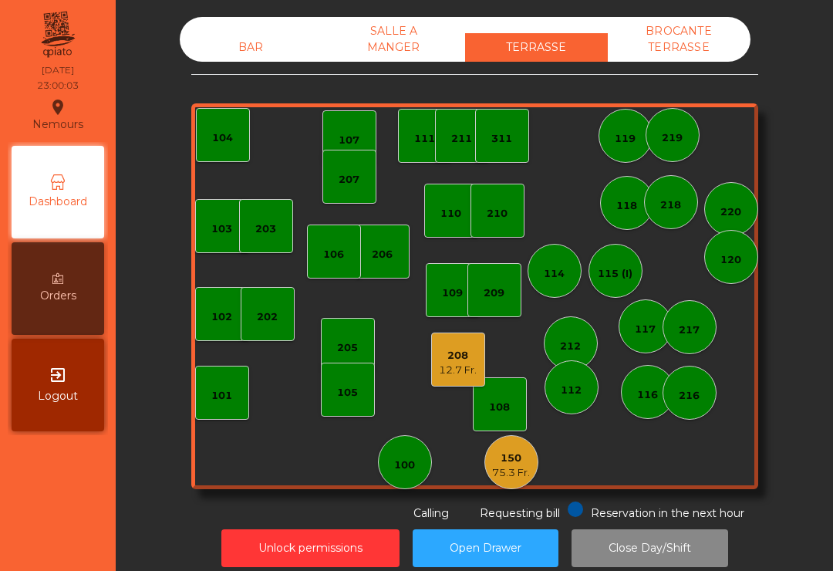
click at [447, 377] on div "208 12.7 Fr." at bounding box center [458, 359] width 54 height 54
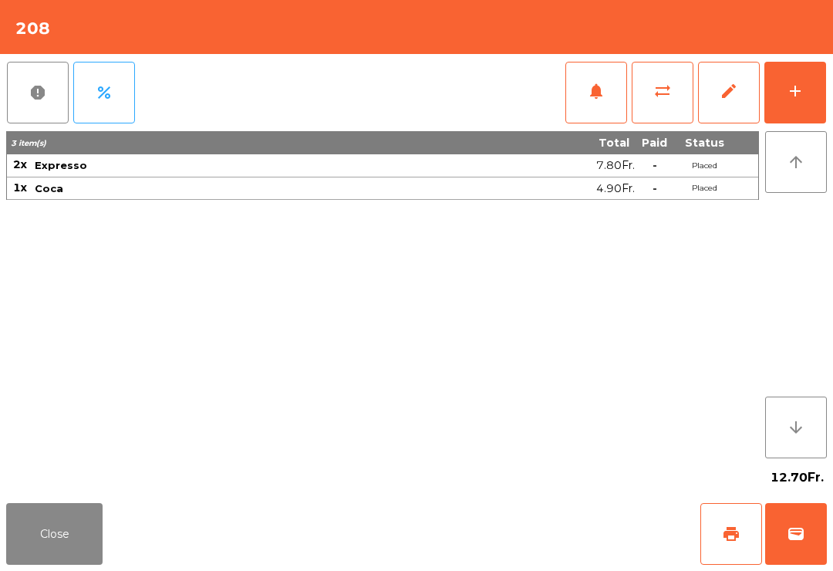
click at [805, 524] on button "wallet" at bounding box center [796, 534] width 62 height 62
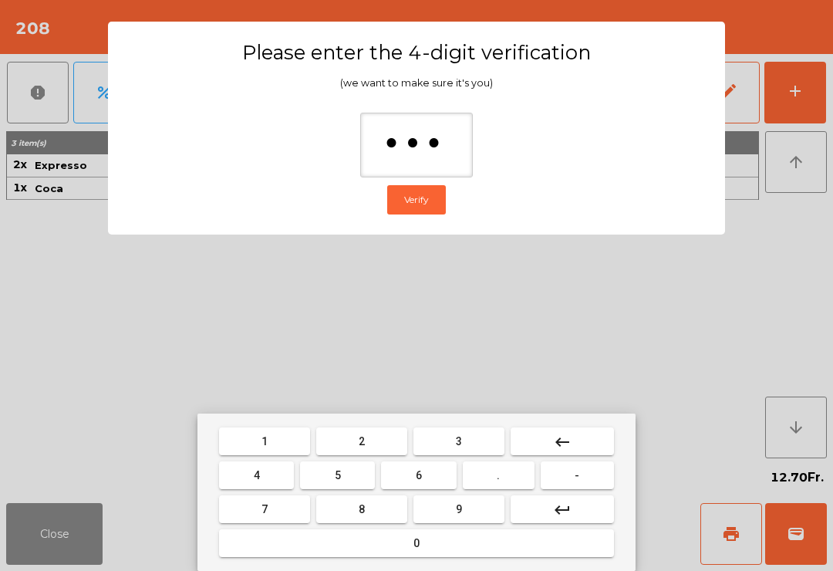
type input "****"
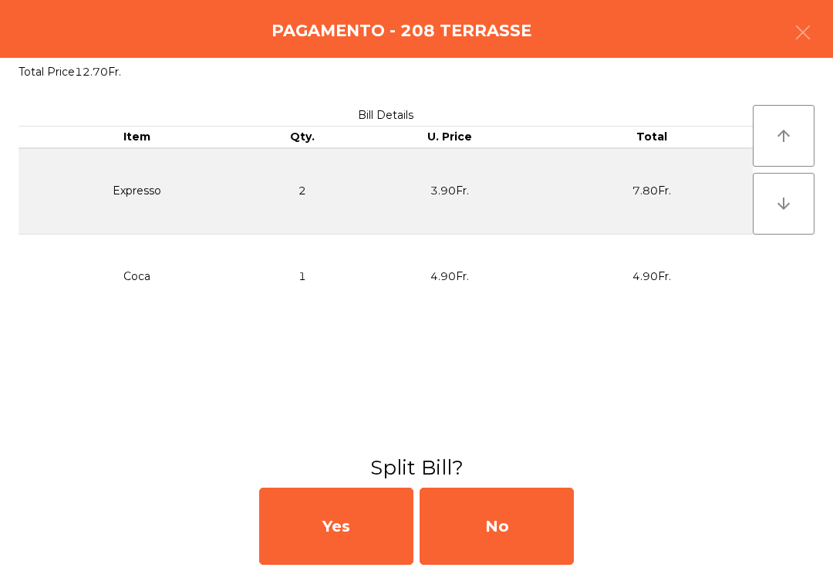
click at [470, 535] on div "No" at bounding box center [497, 525] width 154 height 77
click at [497, 538] on div "No" at bounding box center [497, 525] width 154 height 77
click at [514, 530] on div "No" at bounding box center [497, 525] width 154 height 77
click at [514, 529] on div "No" at bounding box center [497, 525] width 154 height 77
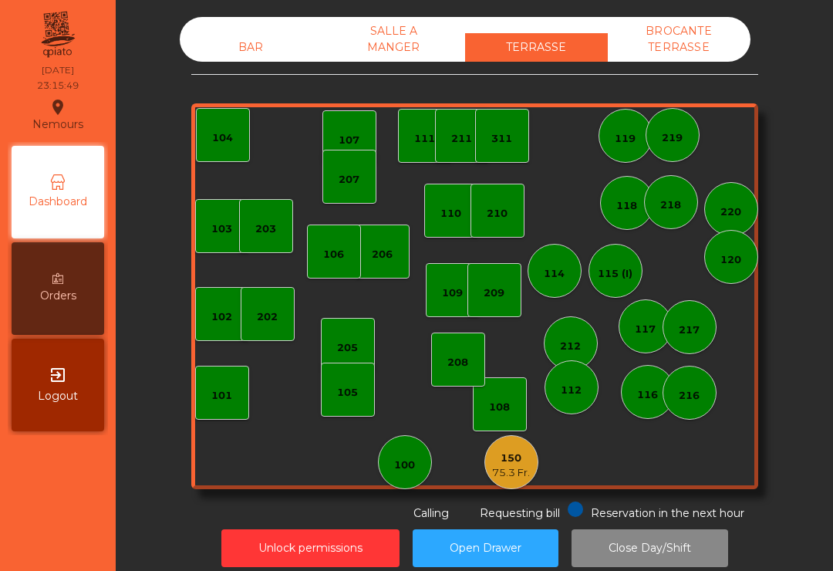
click at [675, 49] on div "BROCANTE TERRASSE" at bounding box center [679, 39] width 143 height 45
